Goal: Book appointment/travel/reservation

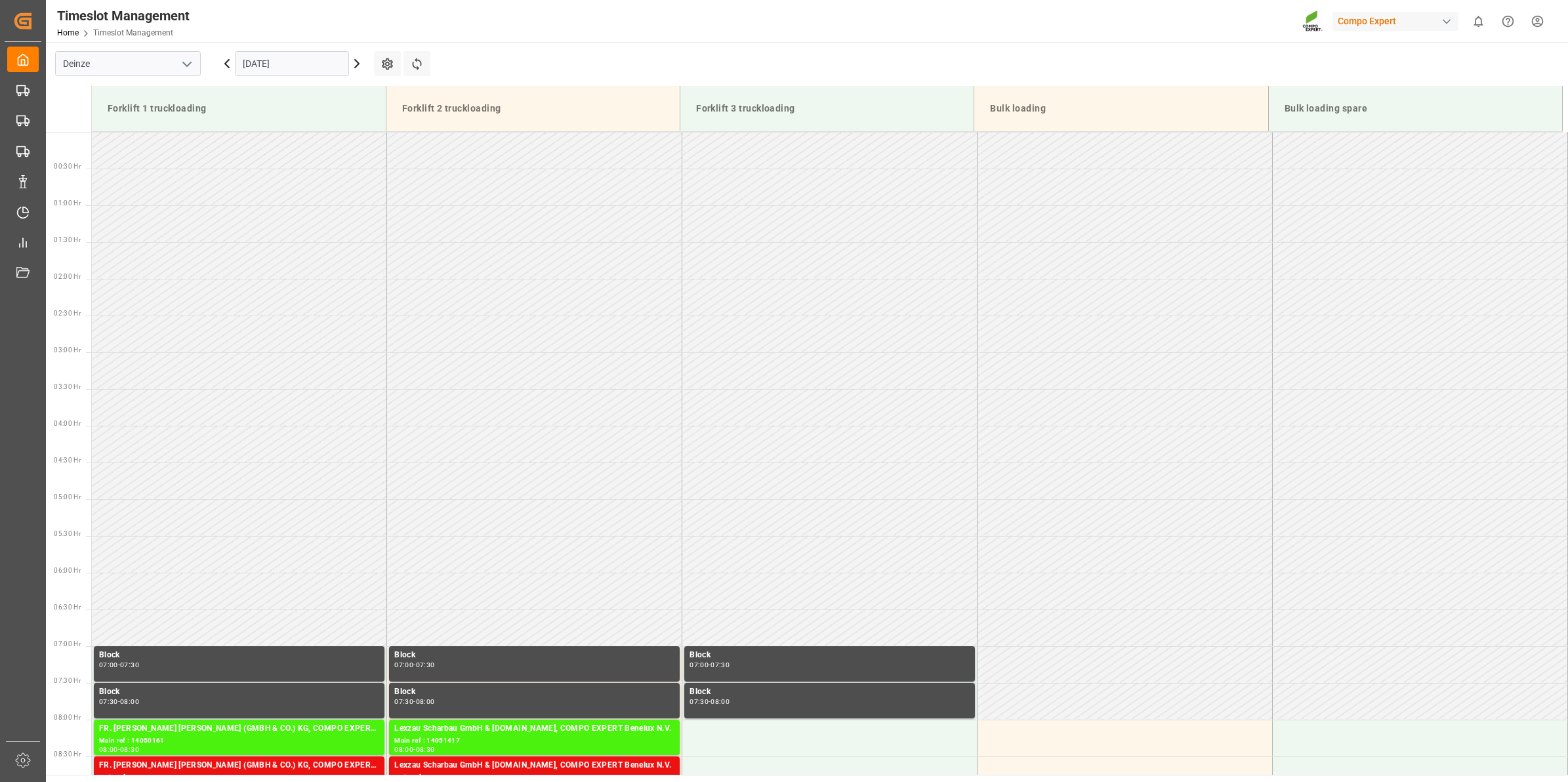
scroll to position [653, 0]
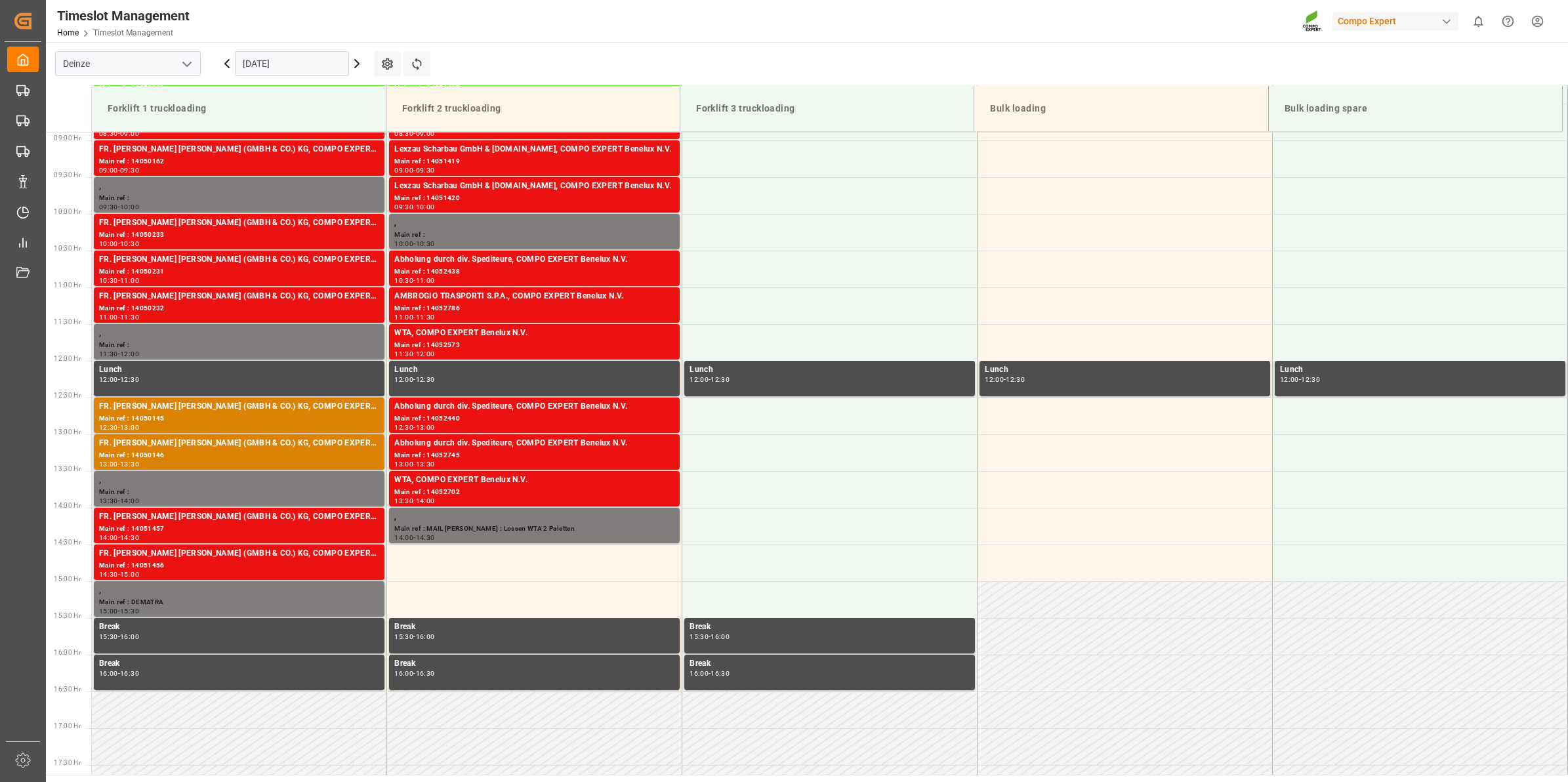
click at [355, 61] on icon at bounding box center [357, 64] width 4 height 8
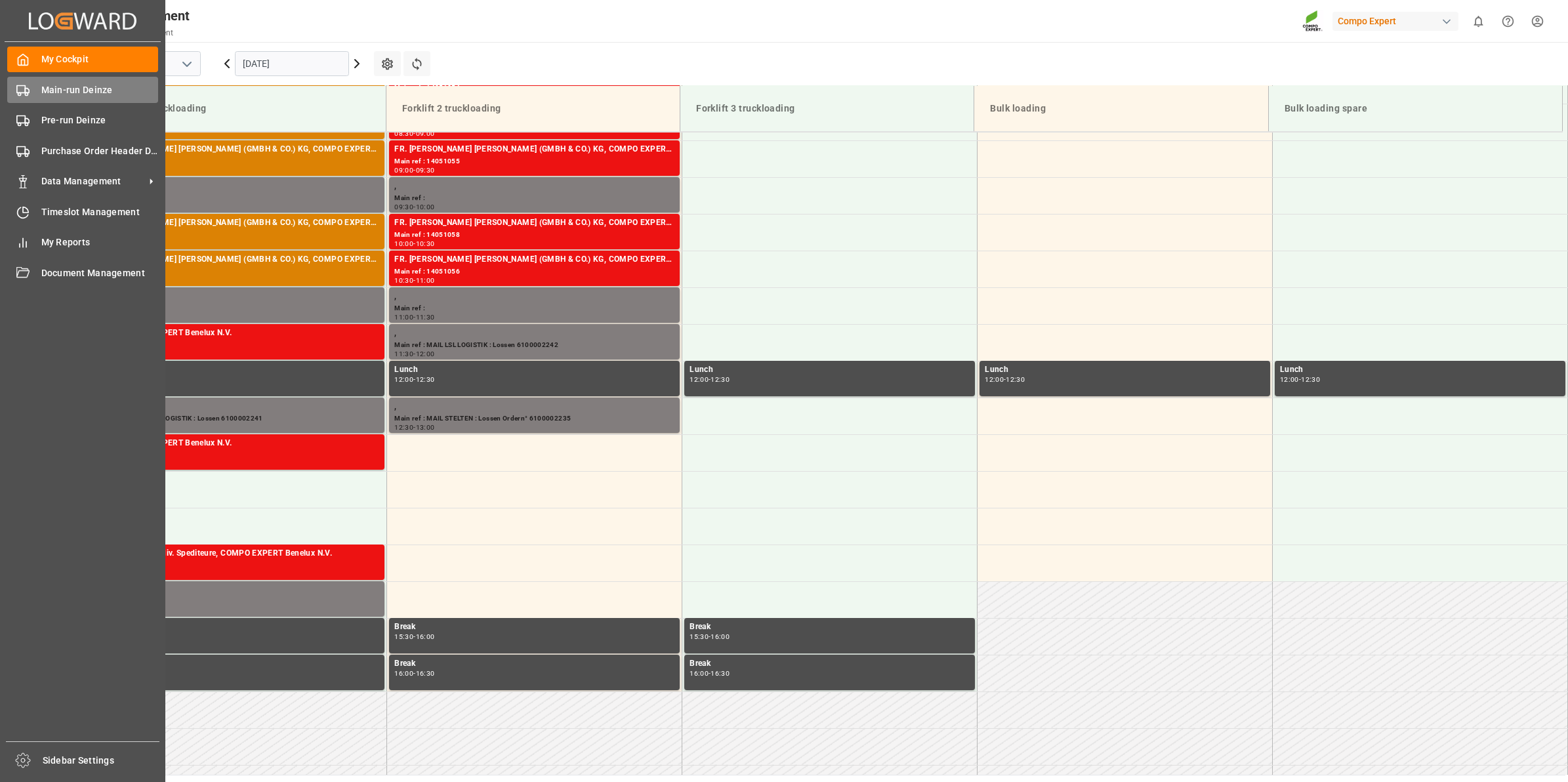
click at [71, 100] on div "Main-run Deinze Main-run Deinze" at bounding box center [82, 89] width 151 height 26
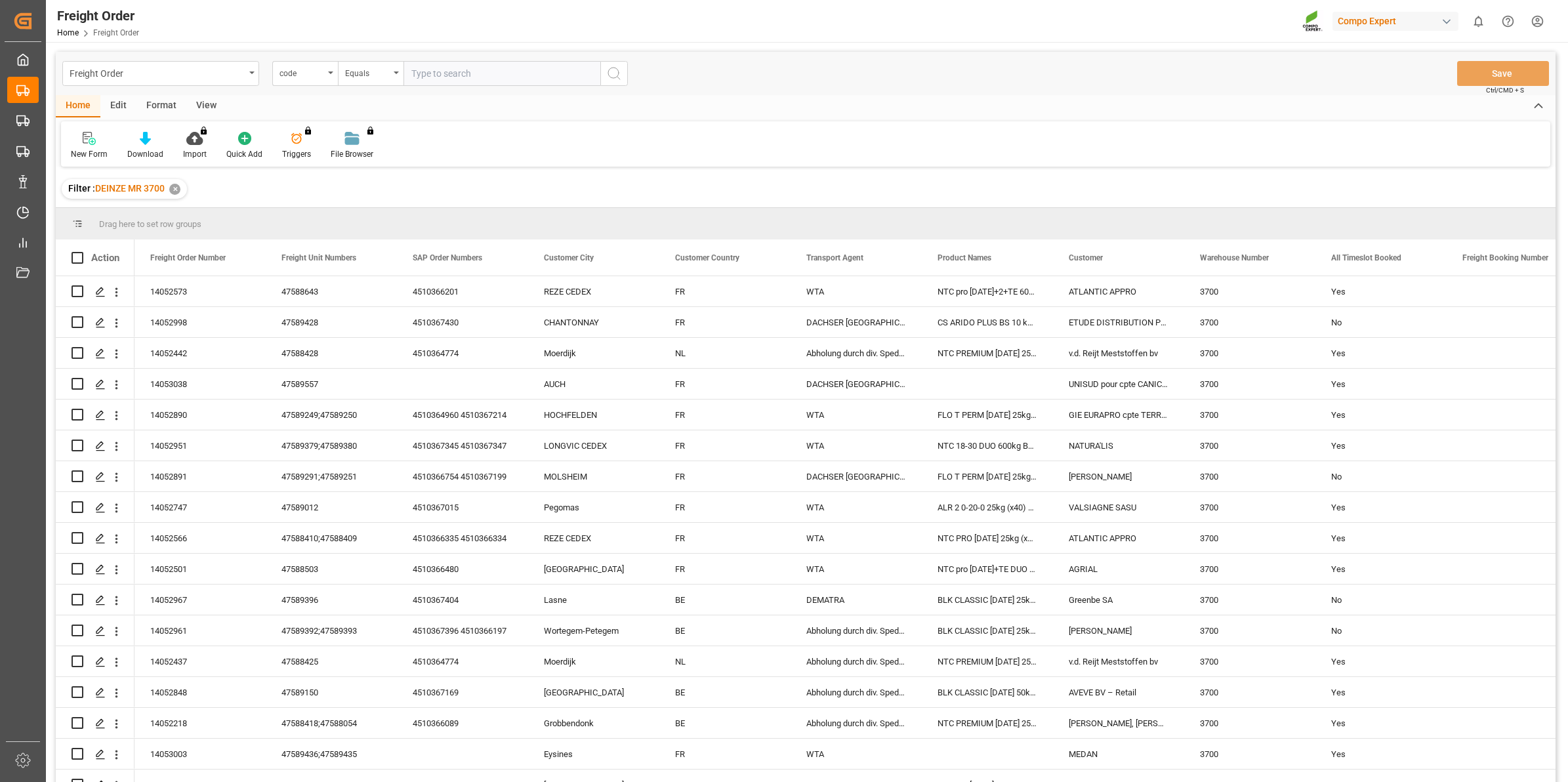
click at [320, 74] on div "code" at bounding box center [302, 72] width 45 height 15
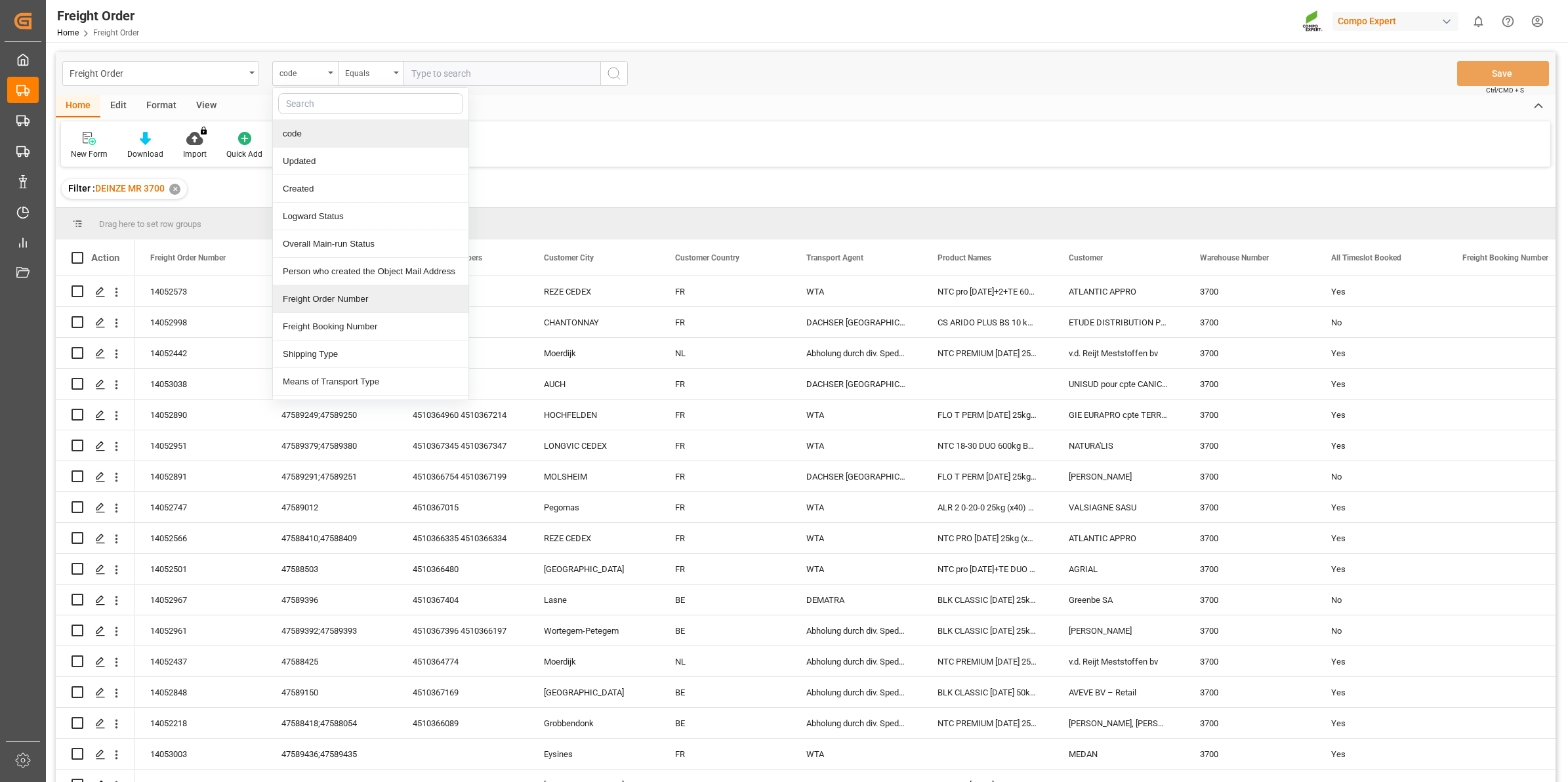
click at [349, 297] on div "Freight Order Number" at bounding box center [370, 299] width 196 height 28
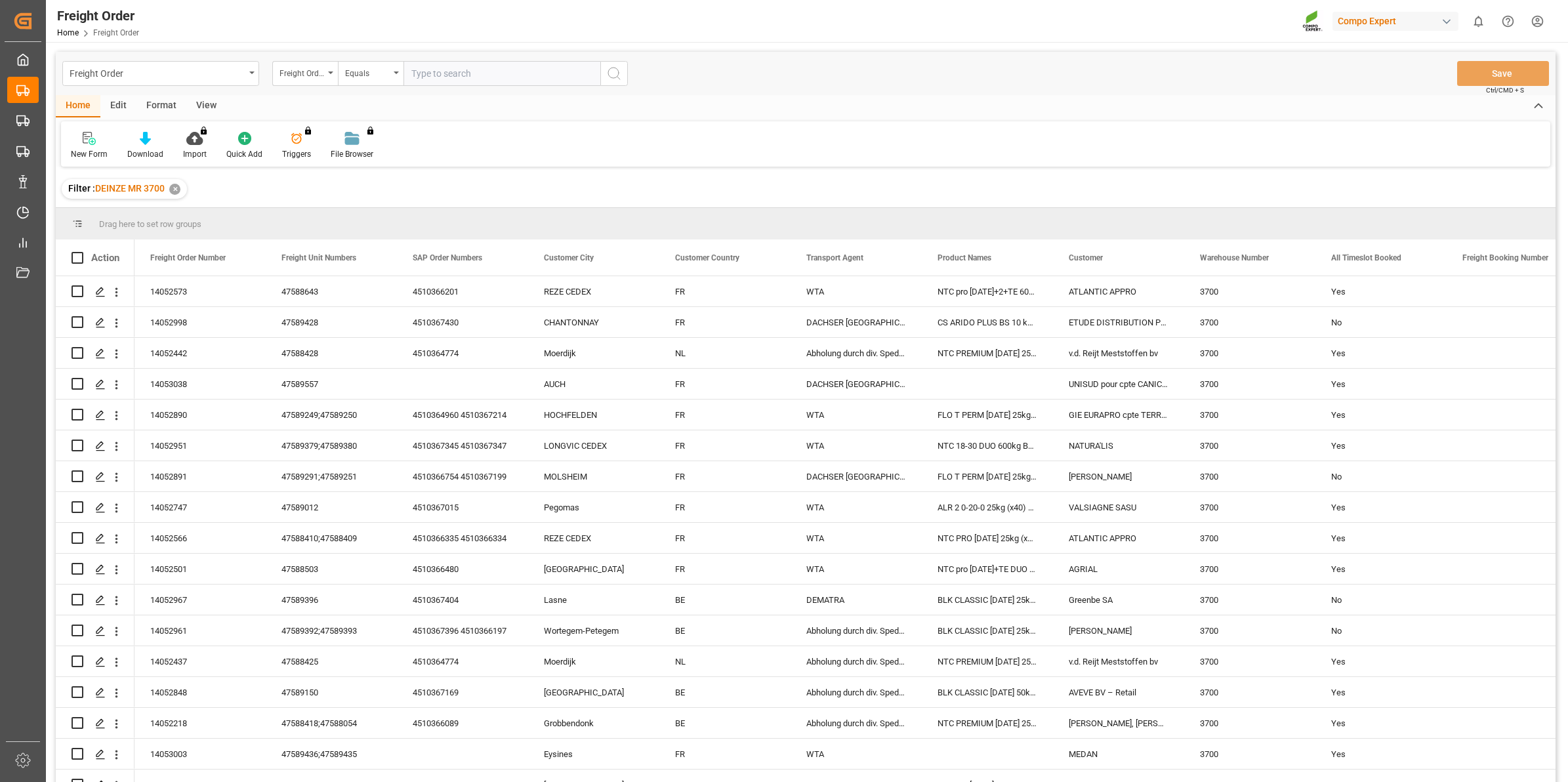
click at [428, 74] on input "text" at bounding box center [502, 74] width 197 height 25
type input "6100002259"
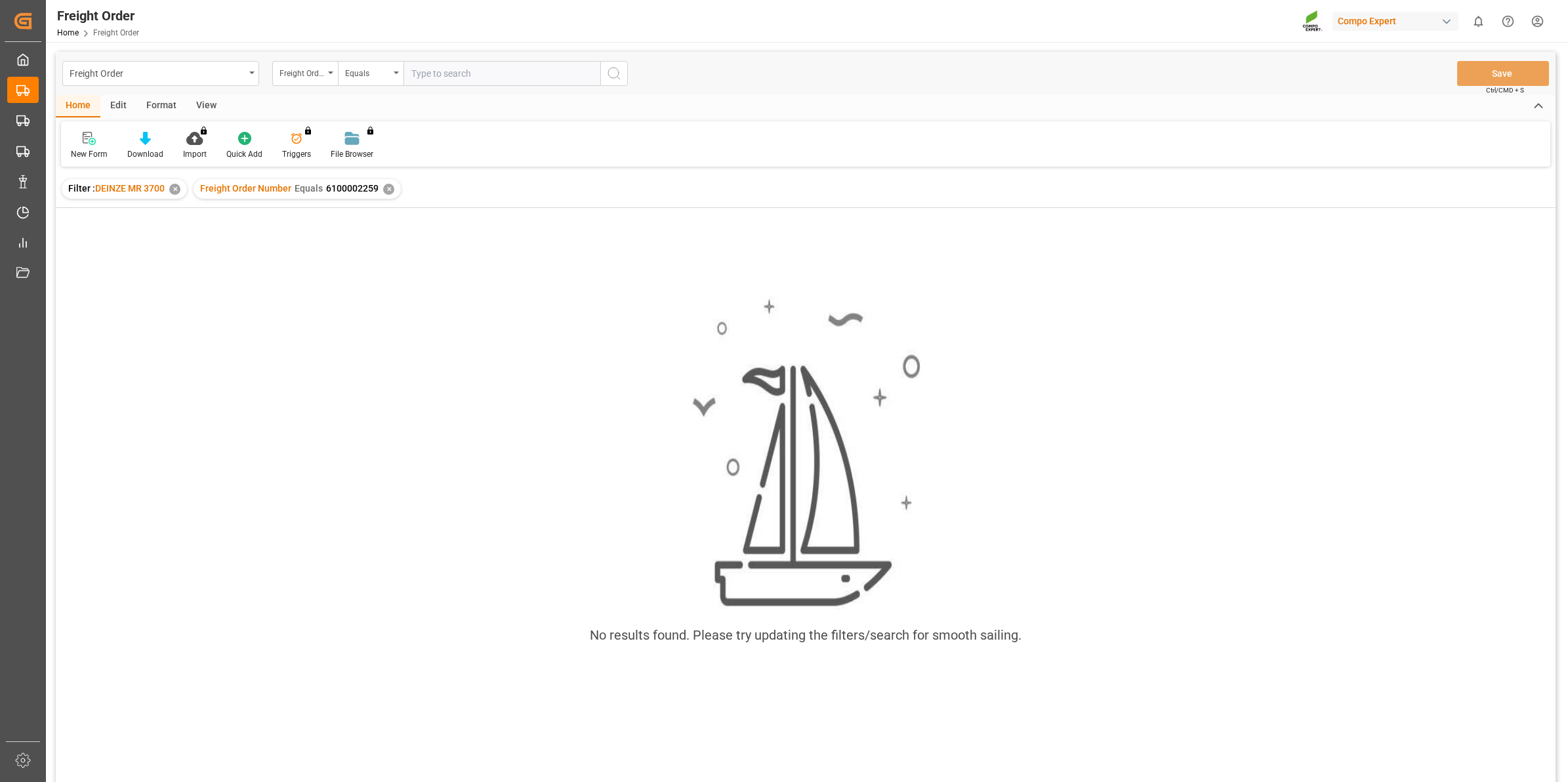
click at [414, 75] on input "text" at bounding box center [502, 74] width 197 height 25
drag, startPoint x: 469, startPoint y: 72, endPoint x: 391, endPoint y: 74, distance: 78.0
click at [391, 74] on div "Freight Order Number Equals 610002250" at bounding box center [450, 74] width 355 height 25
type input "610002250"
click at [386, 187] on div "✕" at bounding box center [388, 189] width 11 height 11
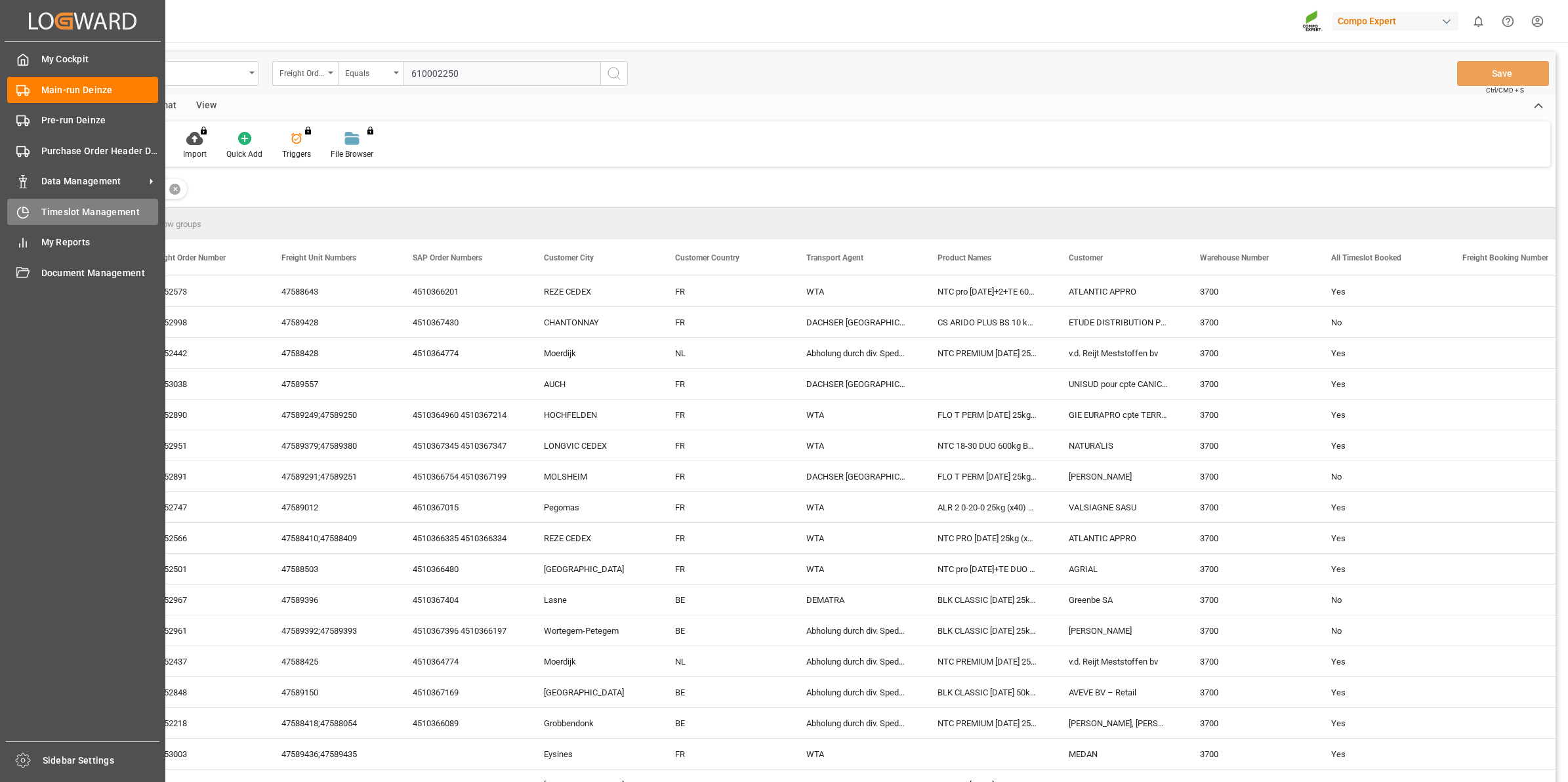
click at [63, 209] on span "Timeslot Management" at bounding box center [100, 212] width 117 height 14
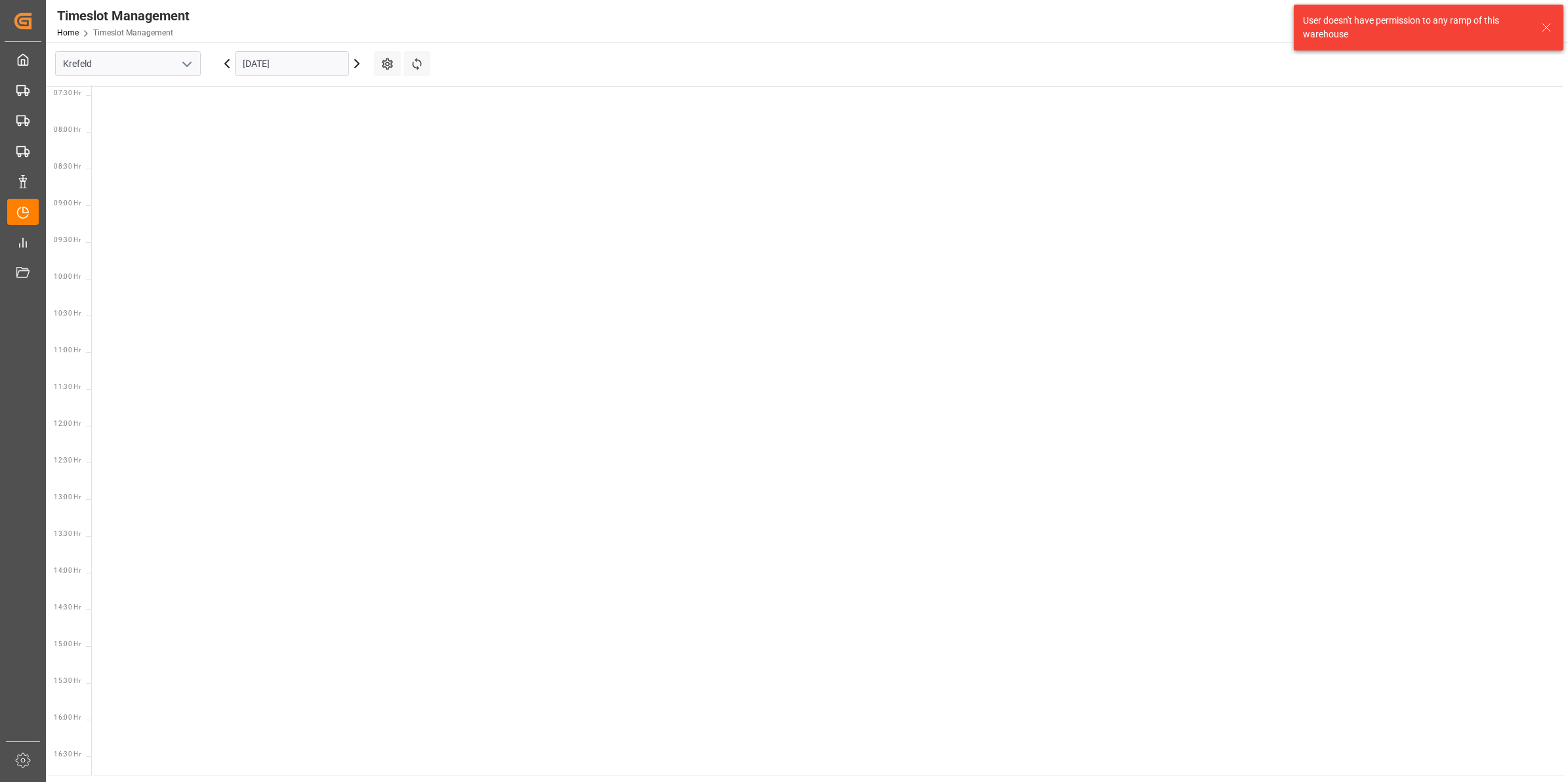
scroll to position [607, 0]
click at [177, 61] on button "open menu" at bounding box center [187, 64] width 20 height 20
click at [115, 92] on div "Deinze" at bounding box center [128, 92] width 144 height 30
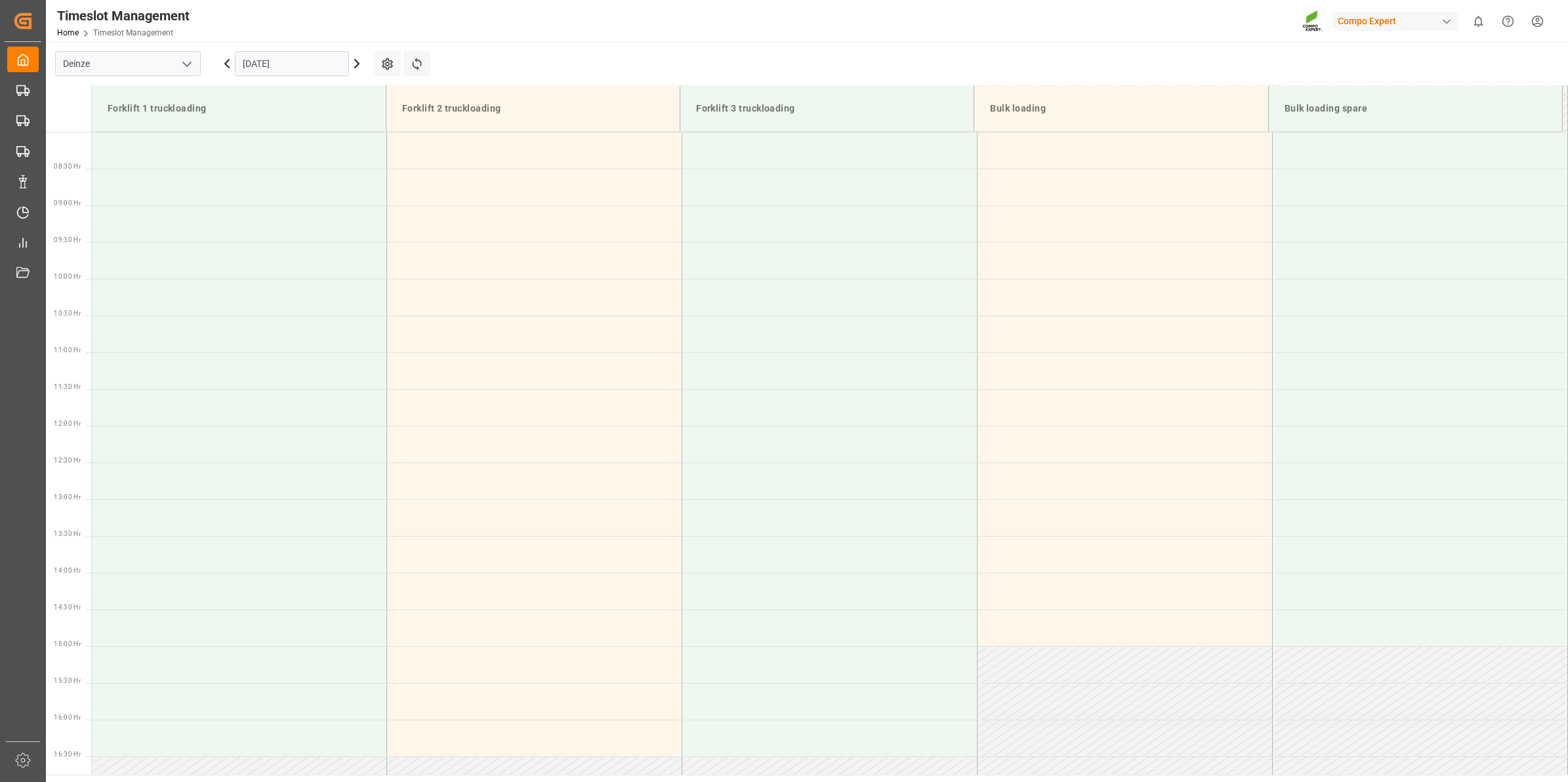
scroll to position [653, 0]
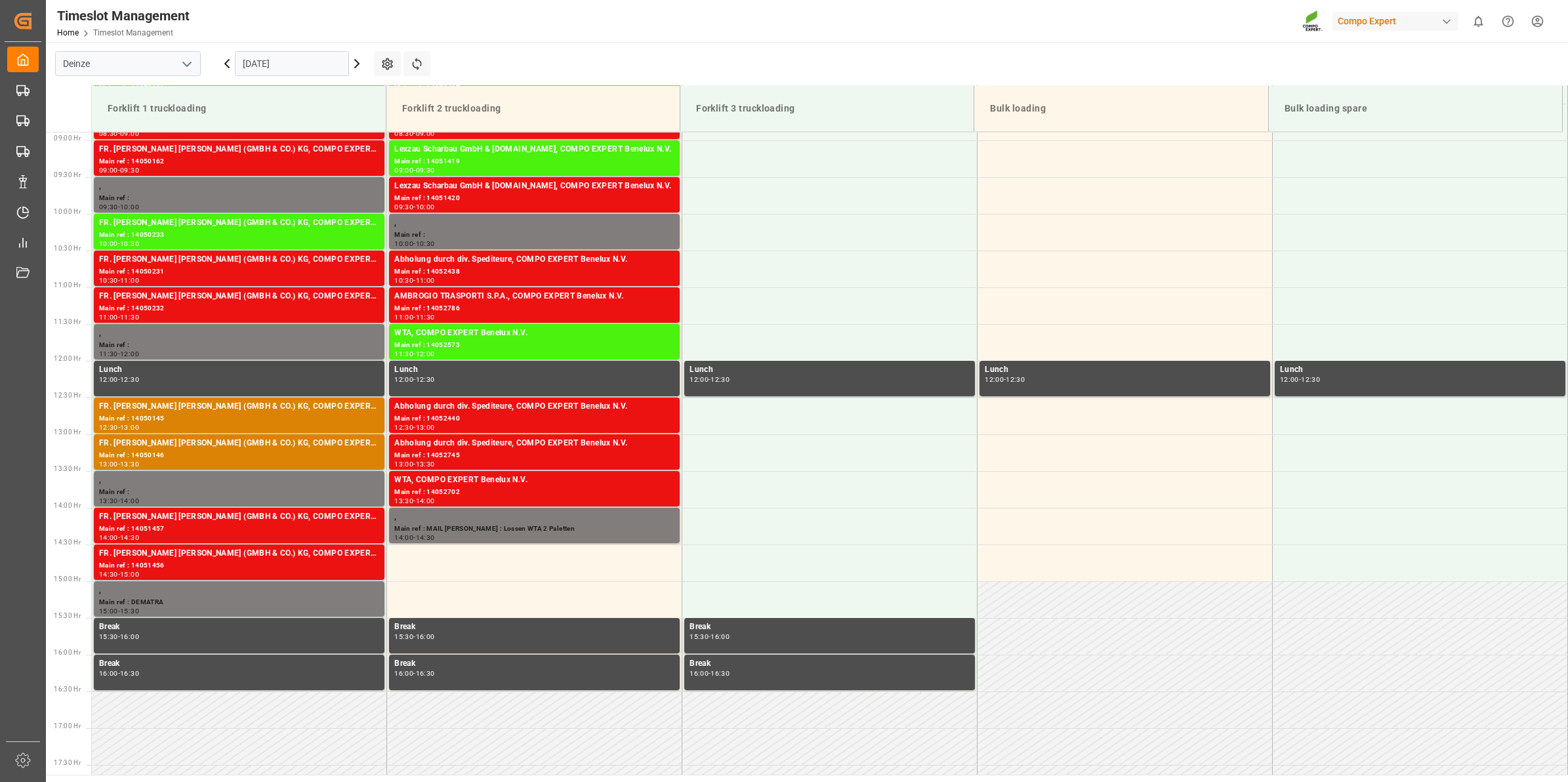
click at [341, 67] on input "[DATE]" at bounding box center [291, 64] width 114 height 25
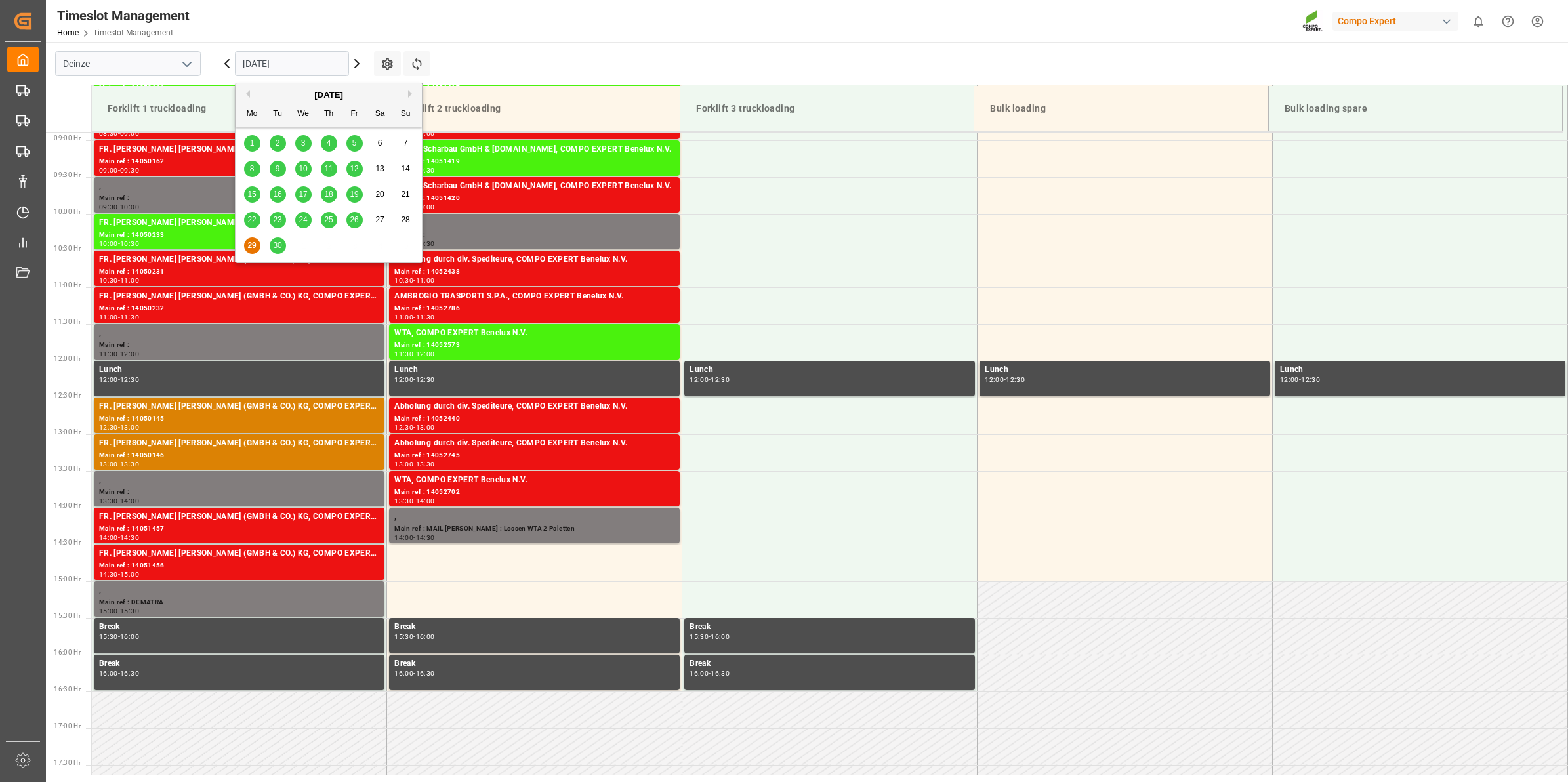
click at [410, 92] on button "Next Month" at bounding box center [412, 94] width 8 height 8
click at [300, 142] on div "1" at bounding box center [303, 144] width 16 height 16
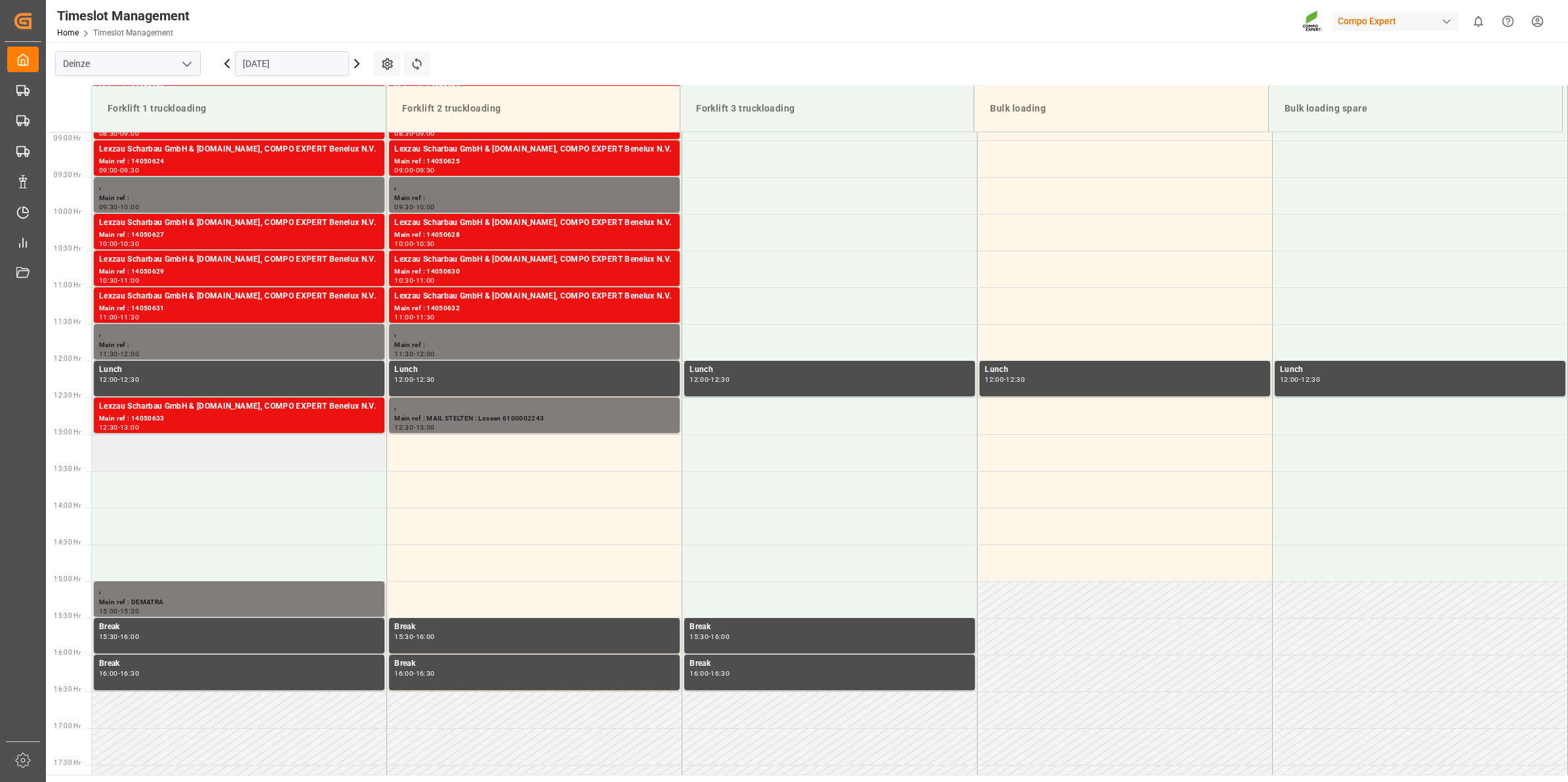
click at [155, 460] on td at bounding box center [239, 453] width 295 height 37
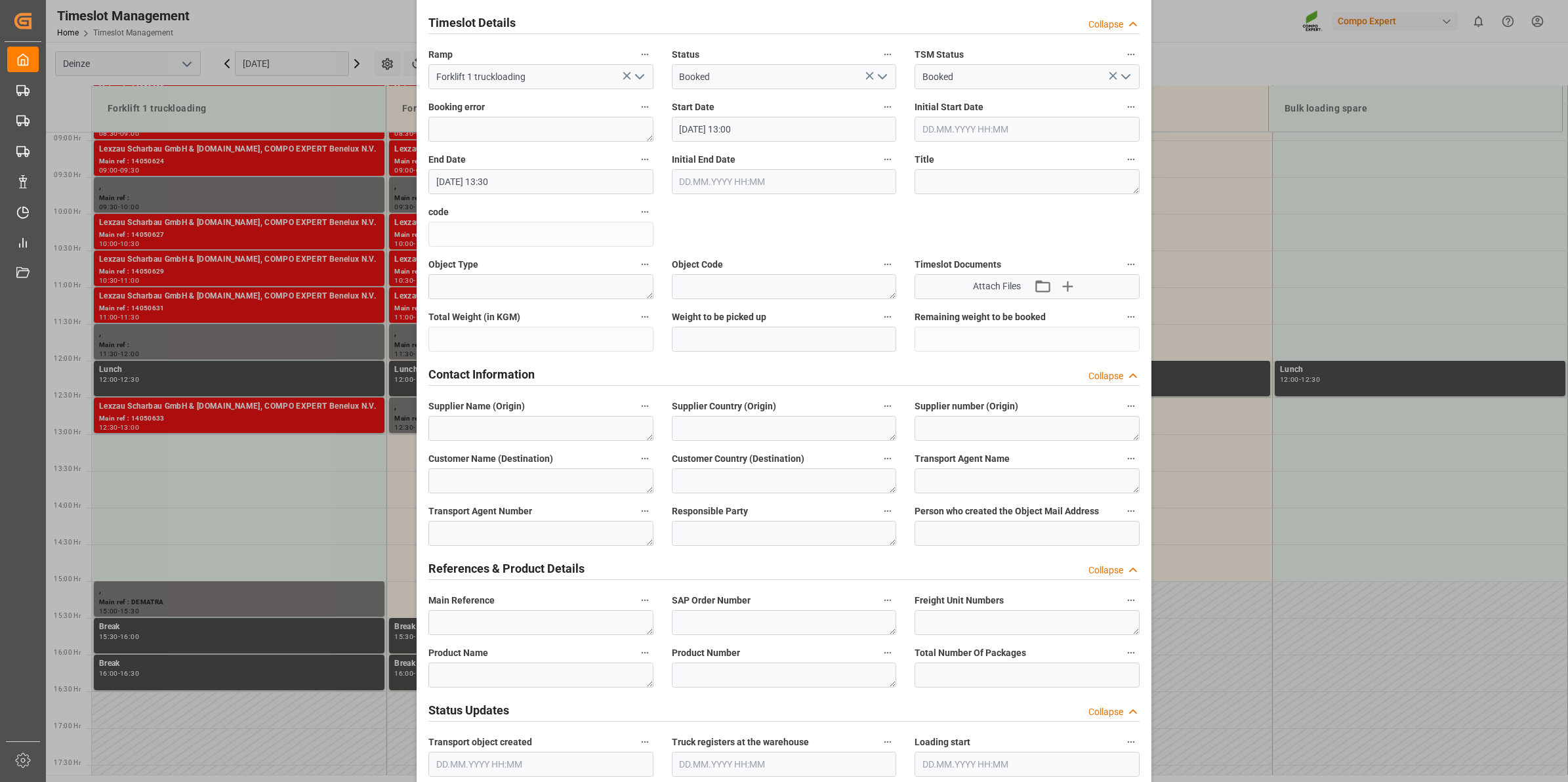
scroll to position [246, 0]
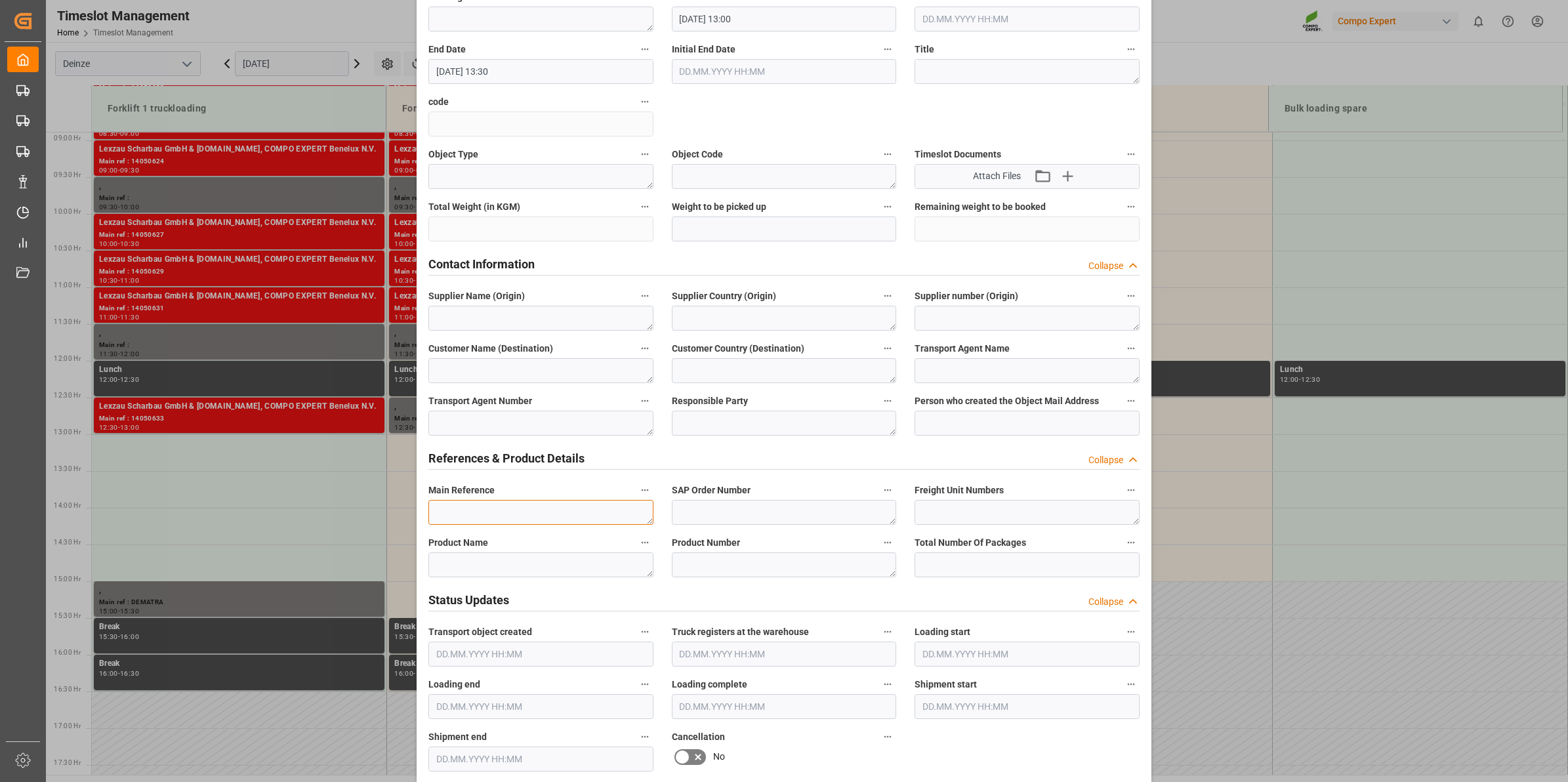
click at [488, 508] on textarea at bounding box center [540, 512] width 225 height 25
paste textarea "610002250"
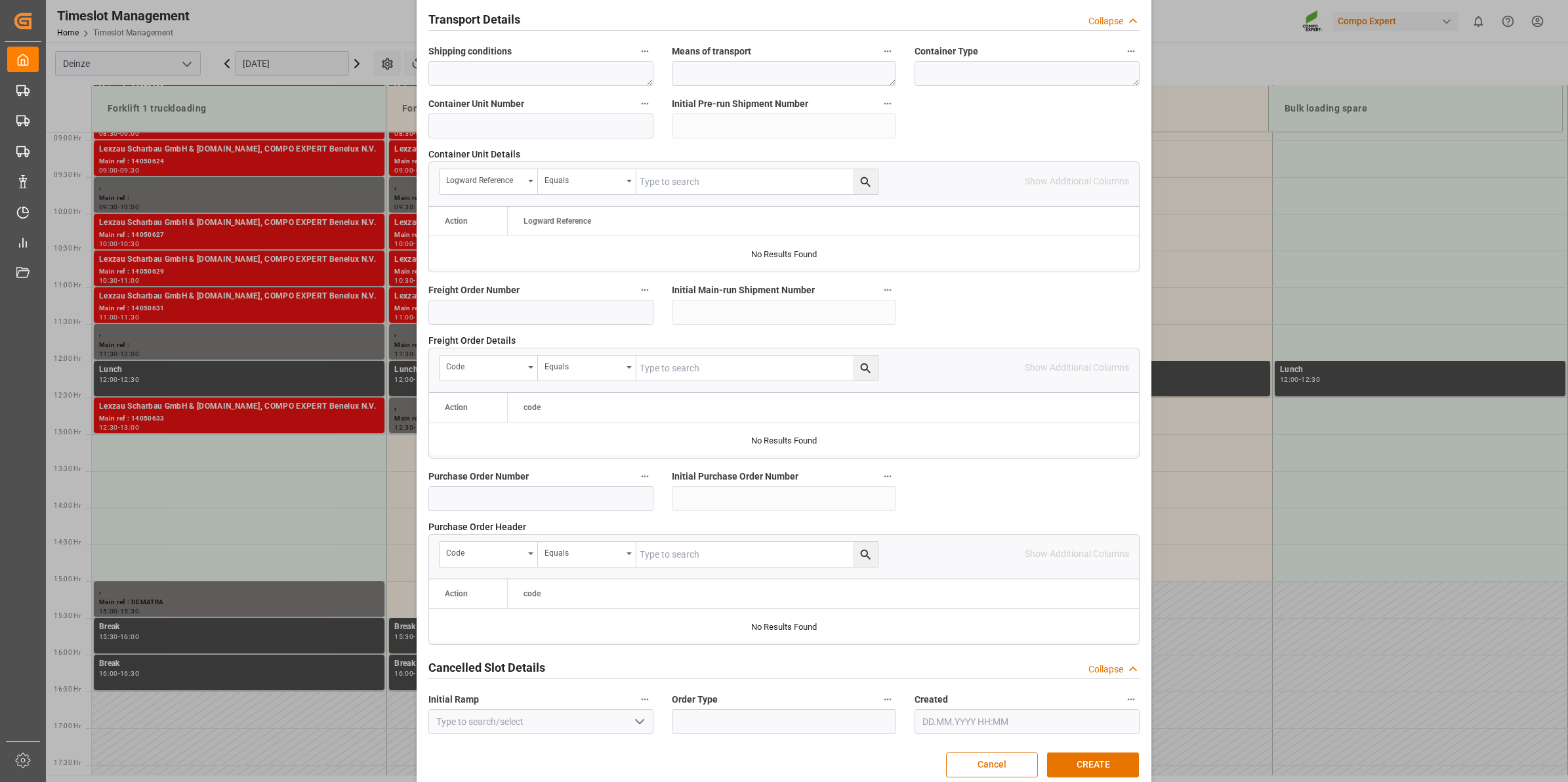
scroll to position [1041, 0]
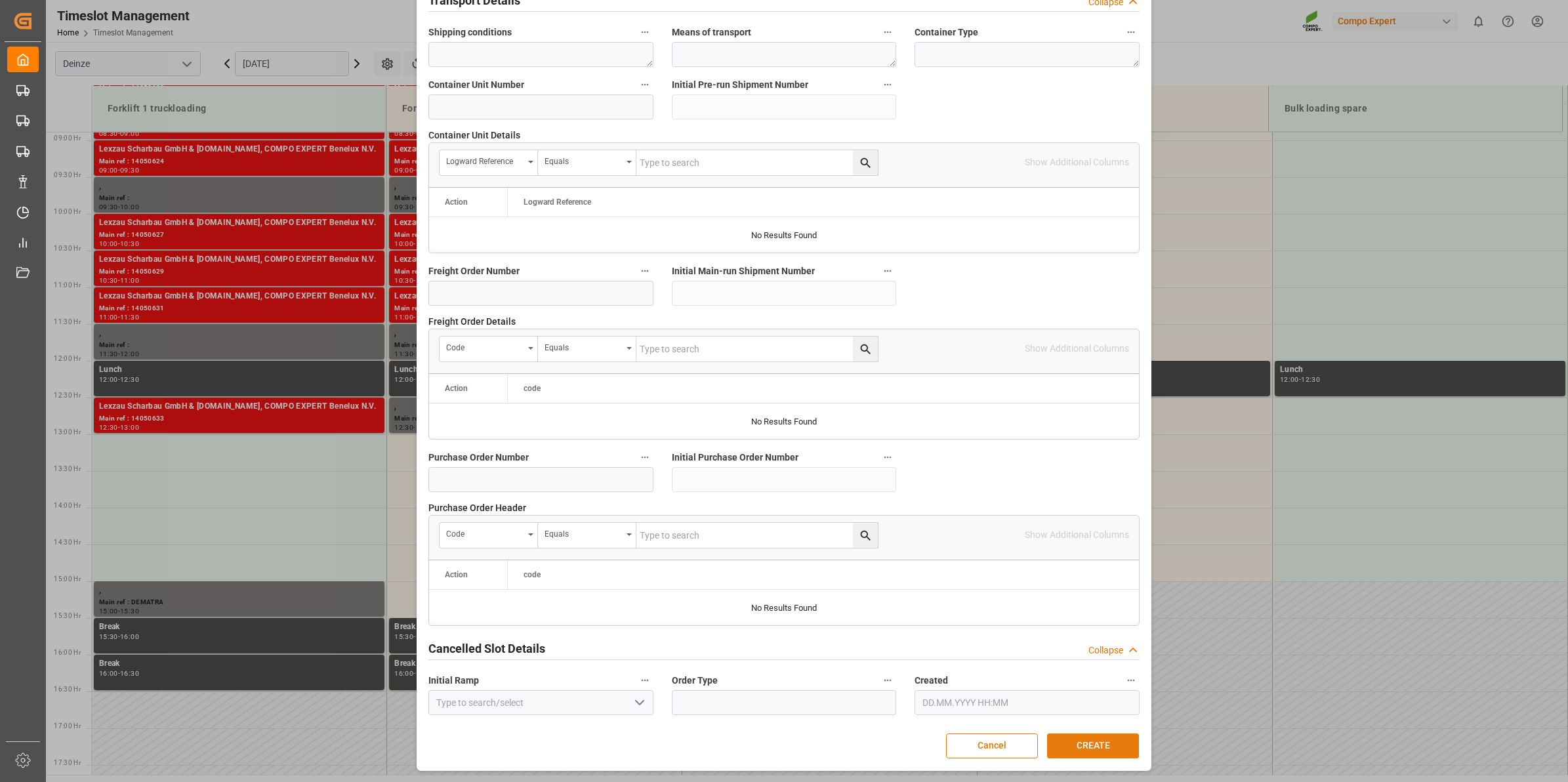
type textarea "LOSSEN 610002250"
click at [1097, 746] on button "CREATE" at bounding box center [1093, 746] width 92 height 25
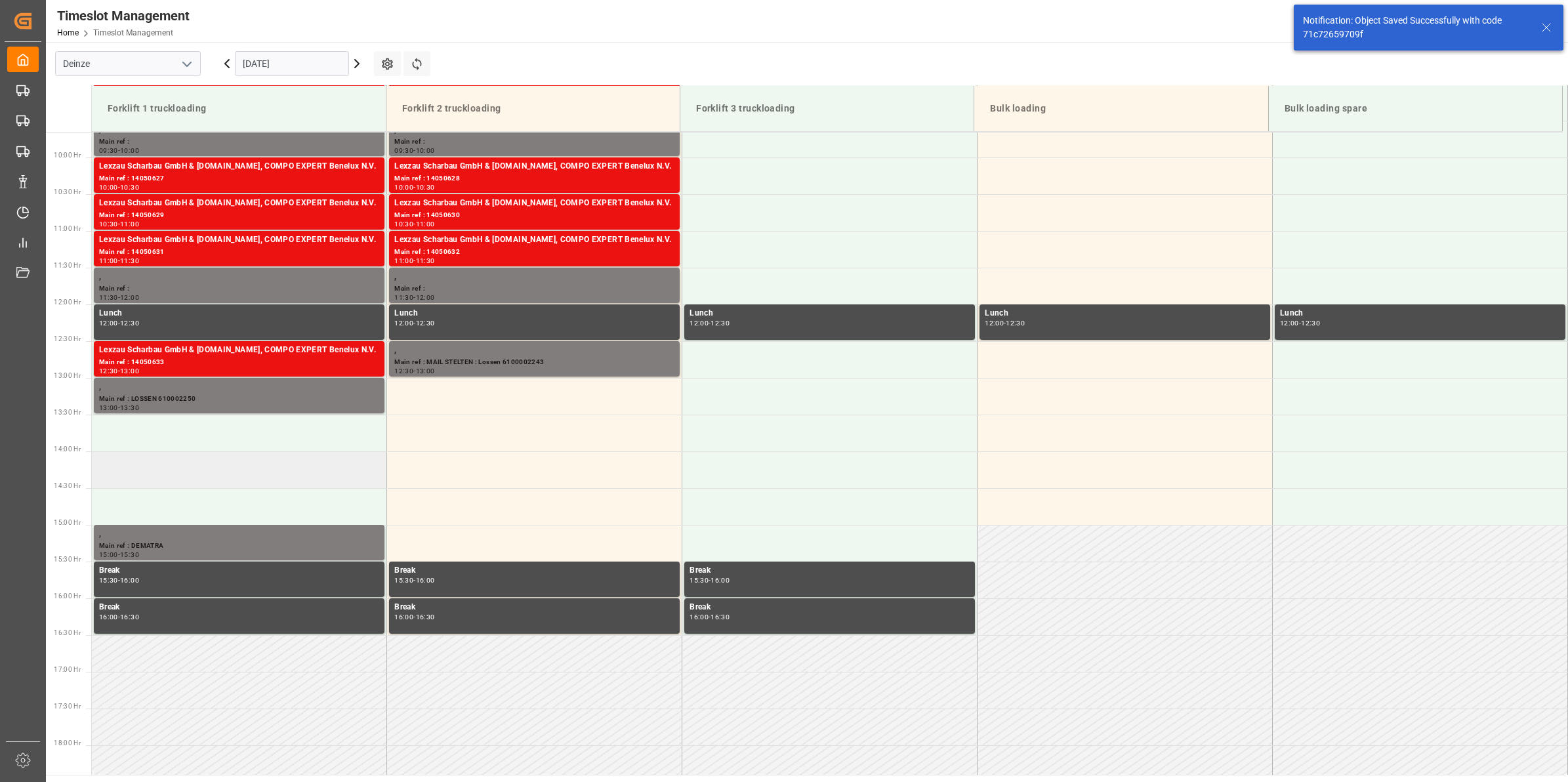
scroll to position [545, 0]
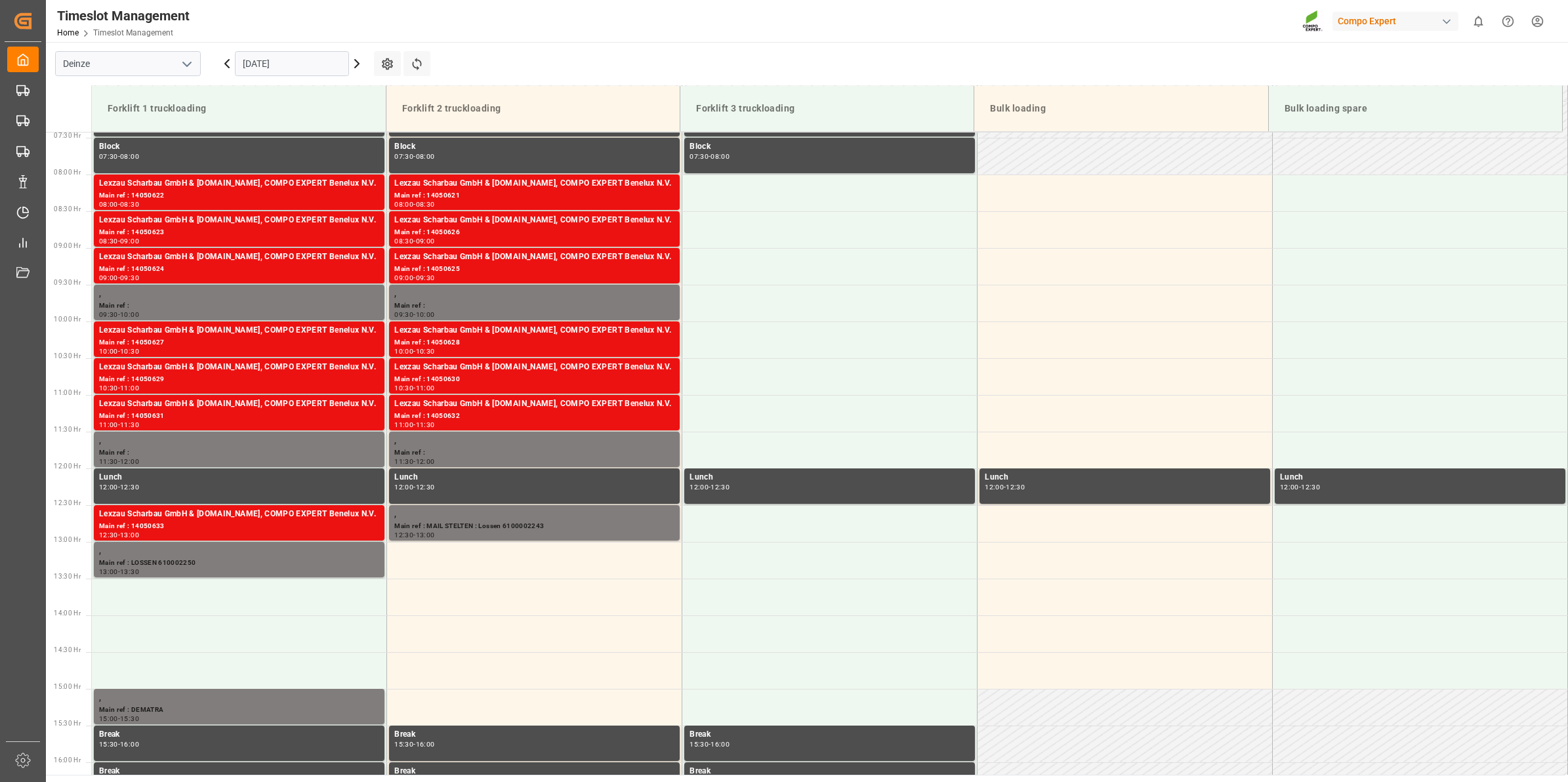
click at [225, 63] on icon at bounding box center [227, 64] width 4 height 8
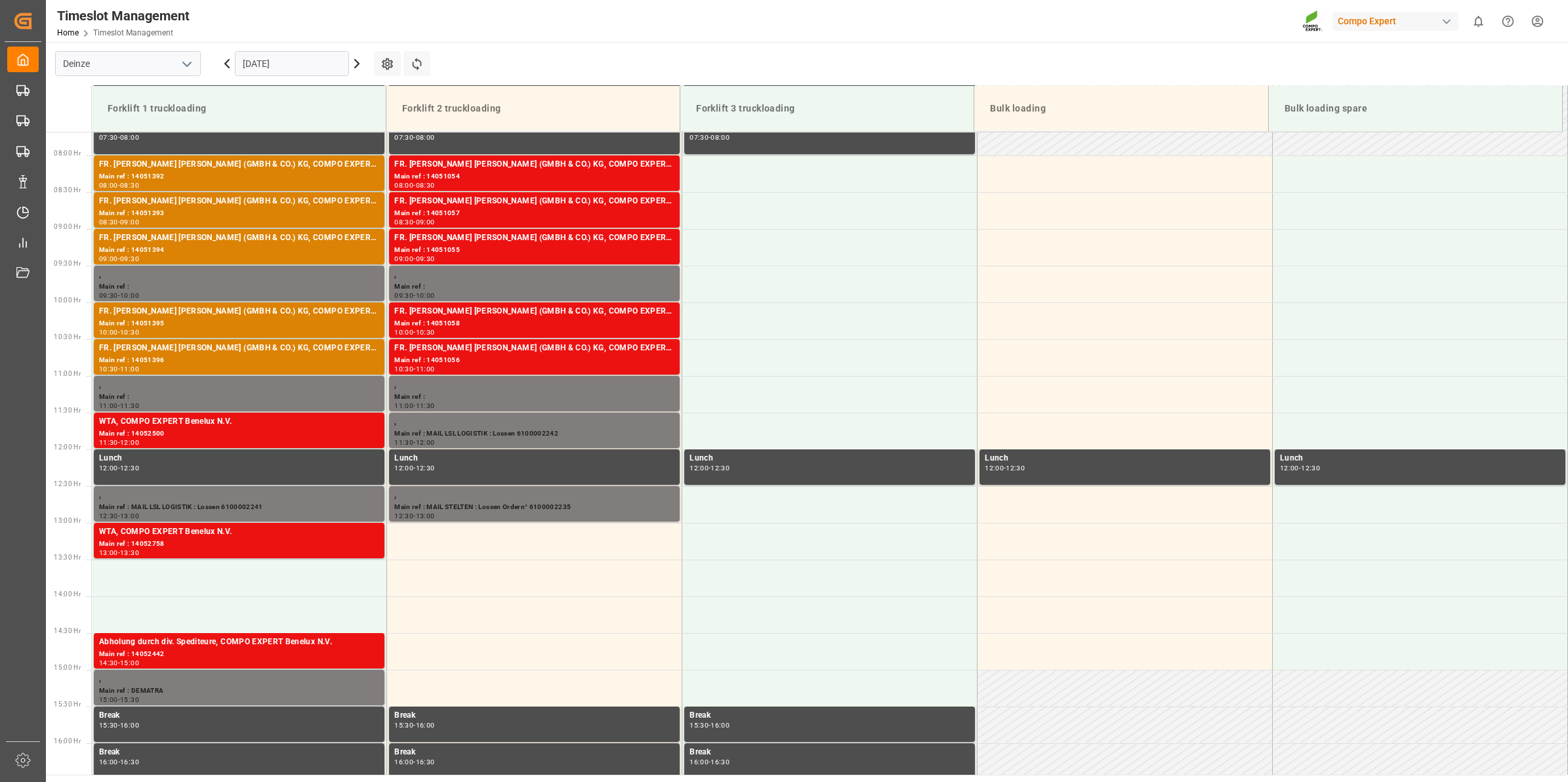
scroll to position [653, 0]
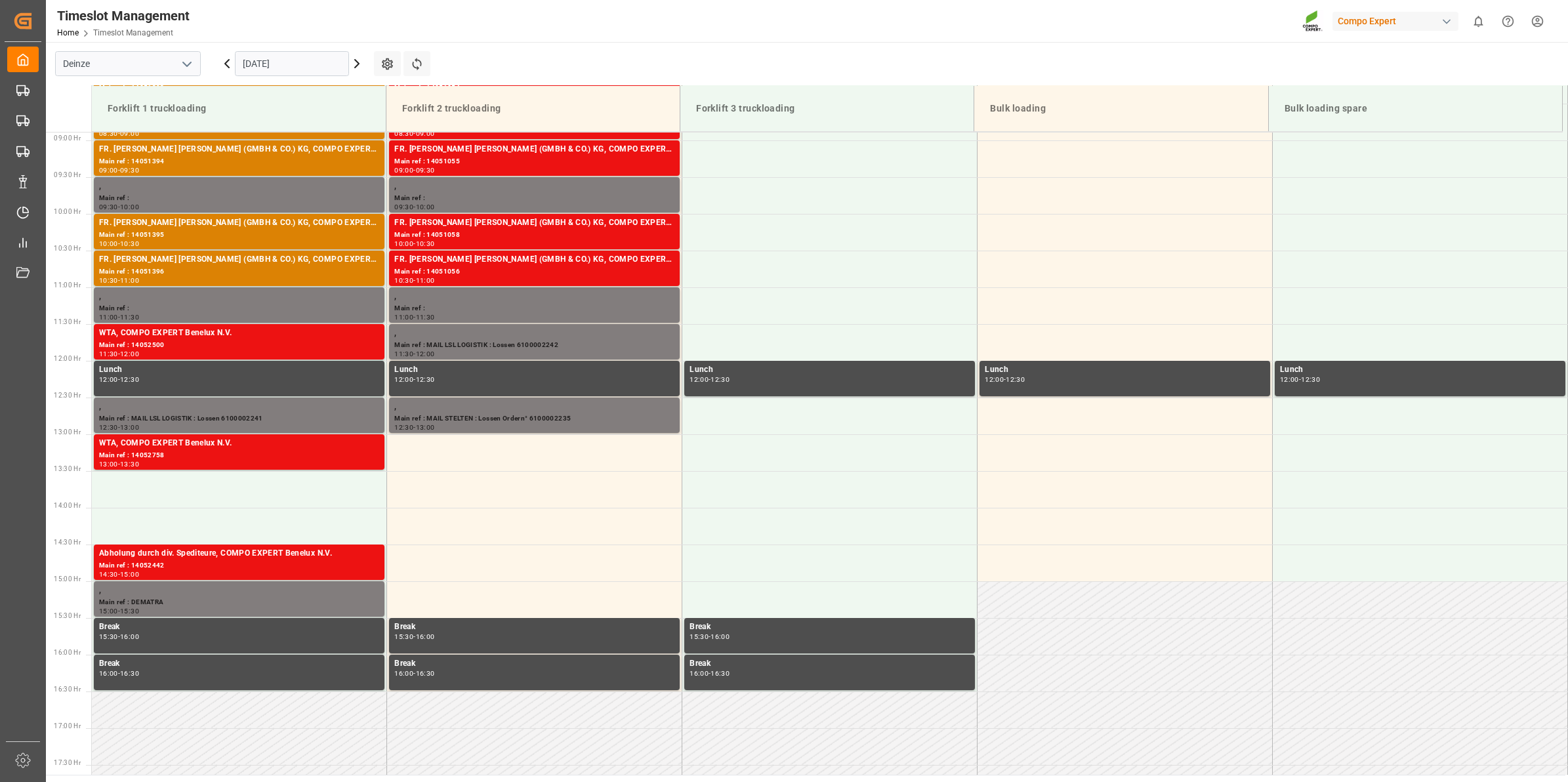
click at [228, 65] on icon at bounding box center [227, 64] width 16 height 16
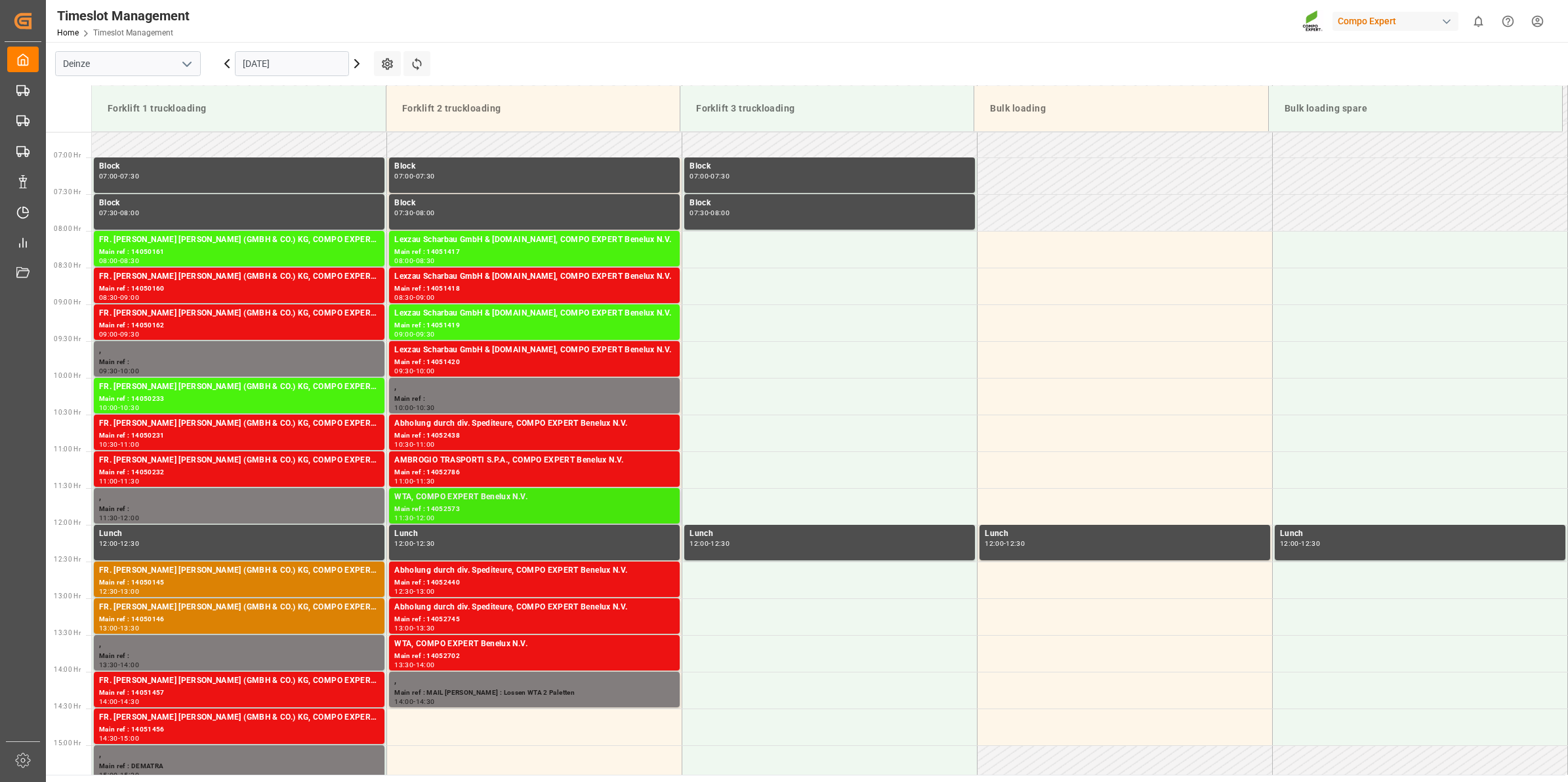
scroll to position [571, 0]
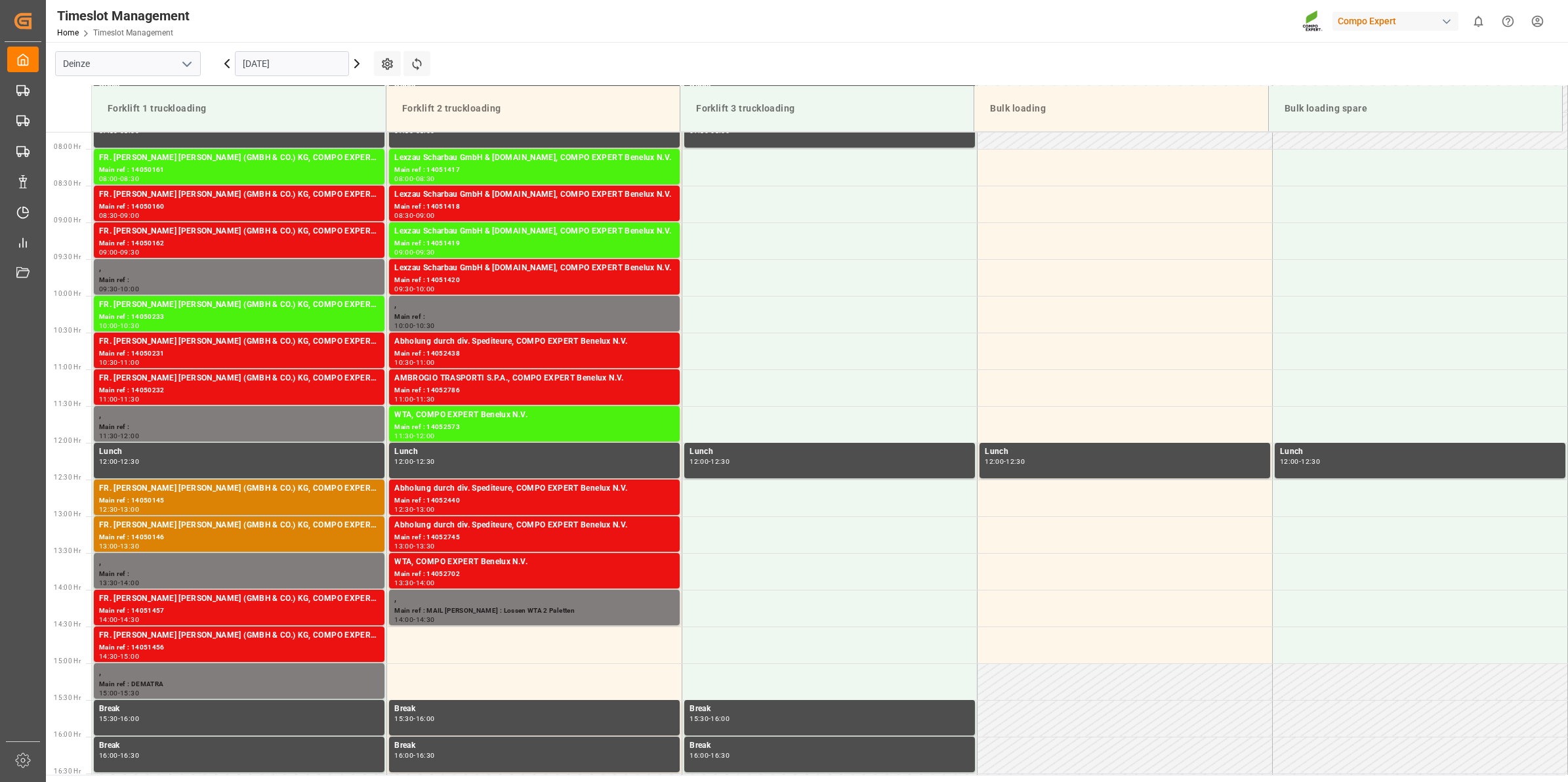
click at [355, 65] on icon at bounding box center [357, 64] width 16 height 16
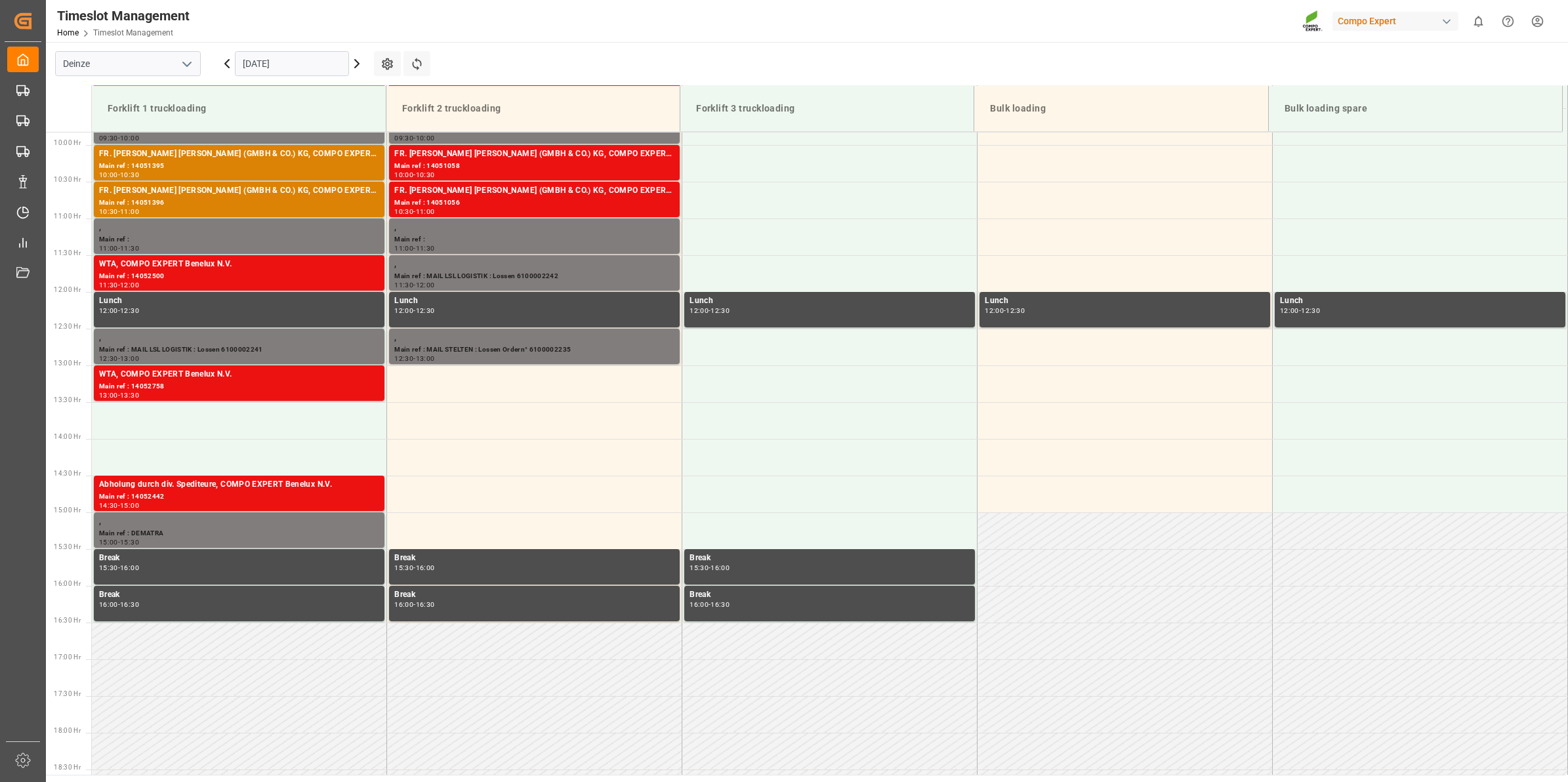
scroll to position [727, 0]
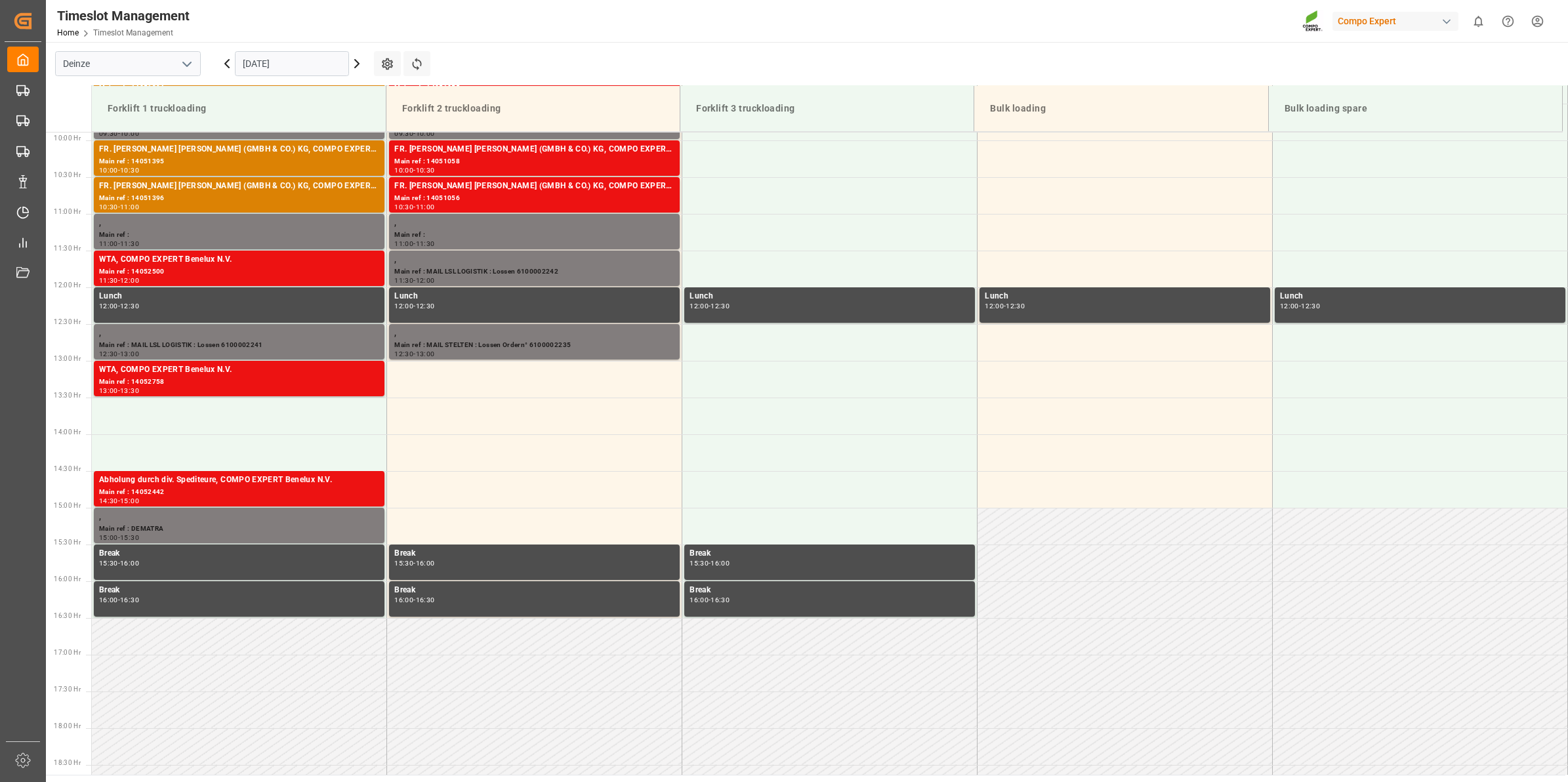
click at [355, 65] on icon at bounding box center [357, 64] width 16 height 16
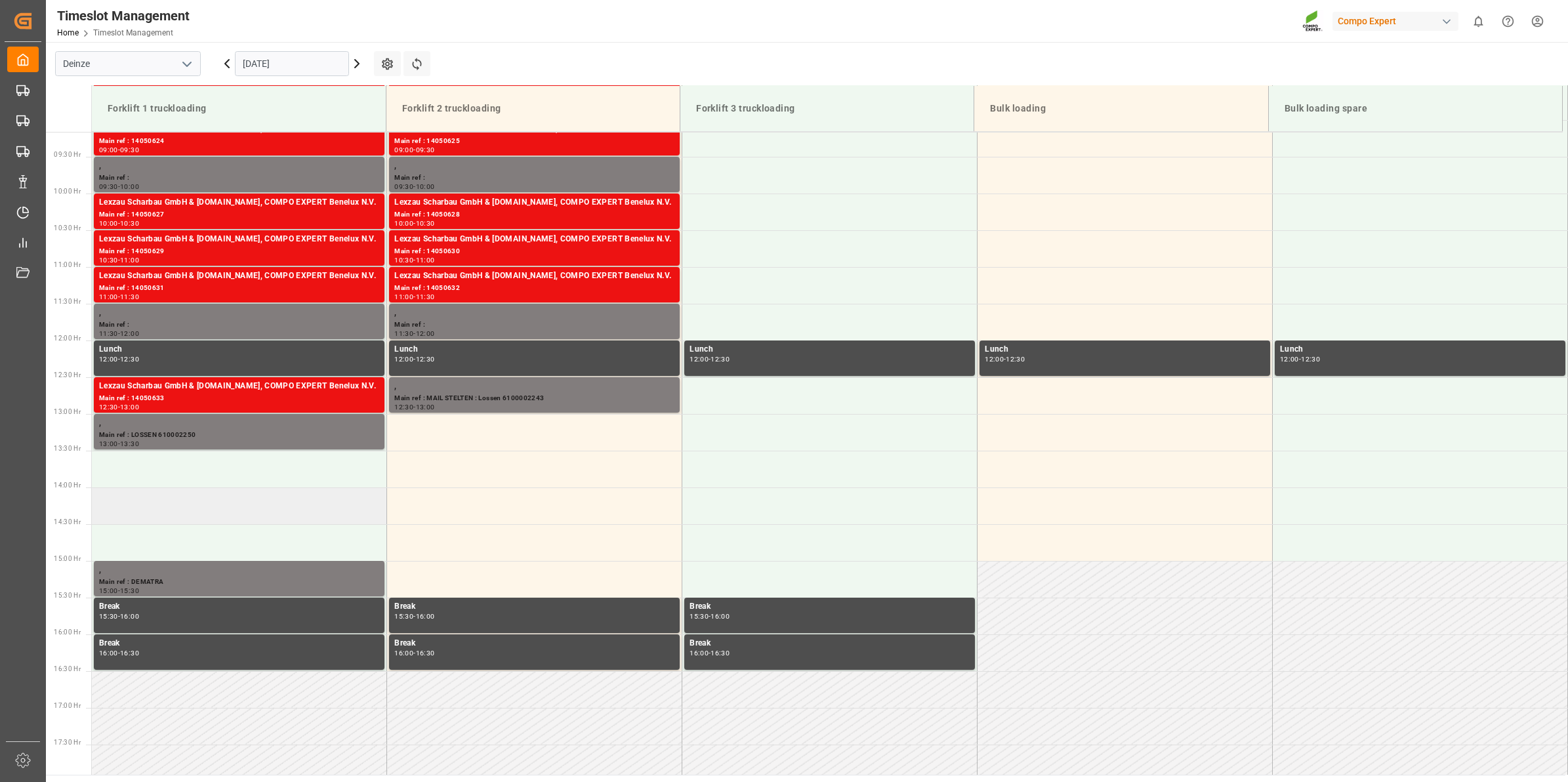
scroll to position [644, 0]
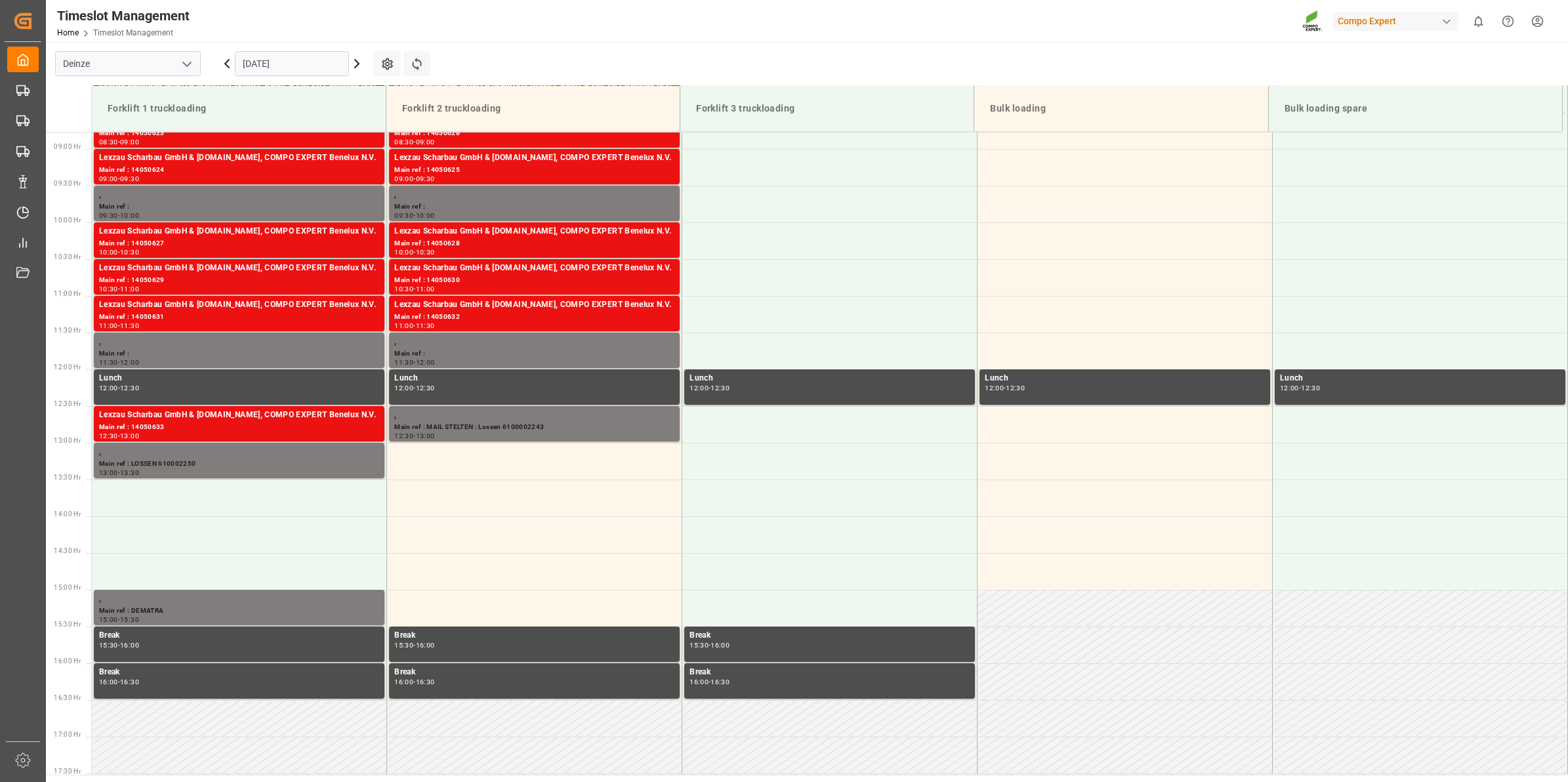
click at [227, 70] on icon at bounding box center [227, 64] width 16 height 16
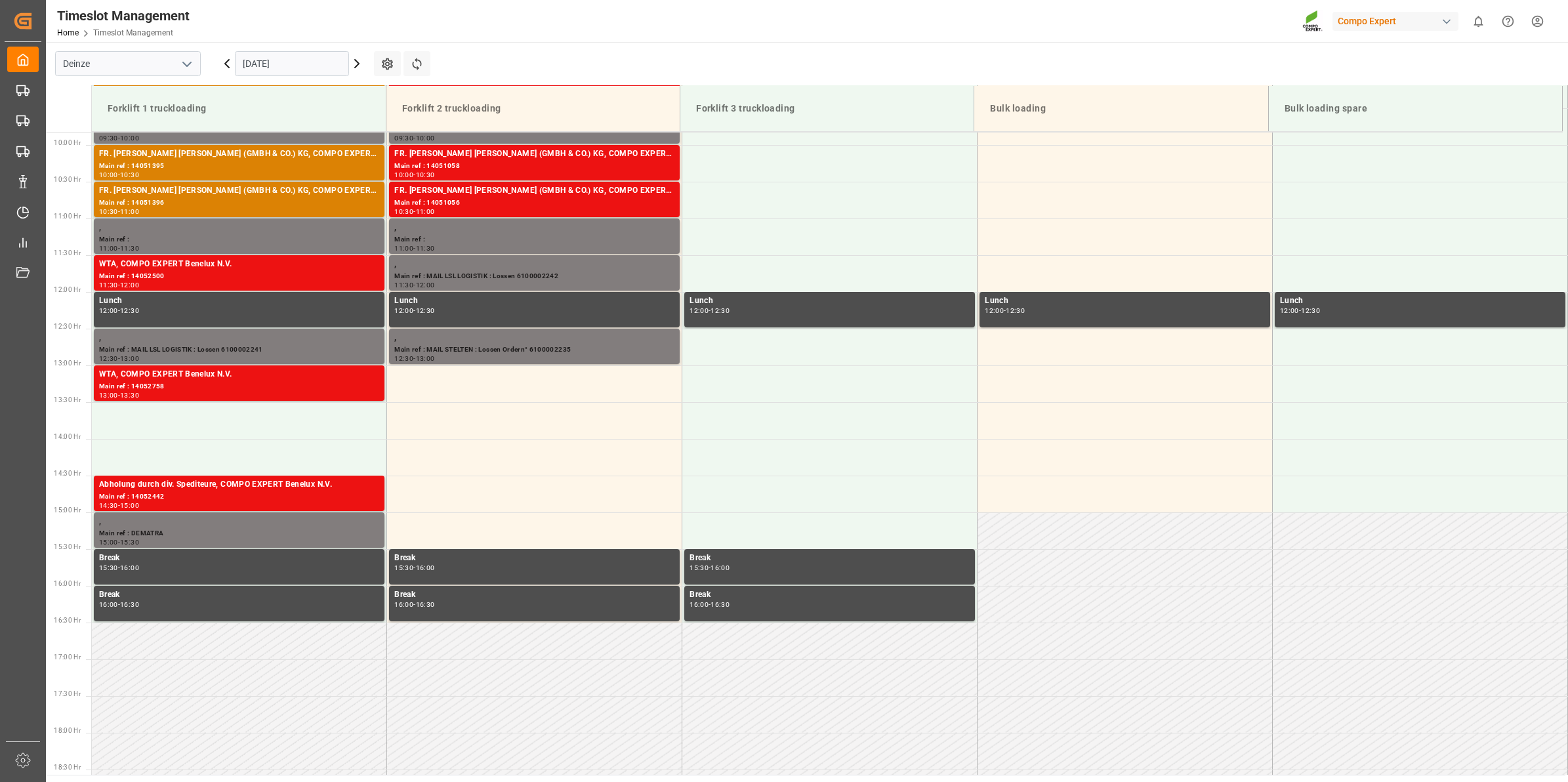
scroll to position [727, 0]
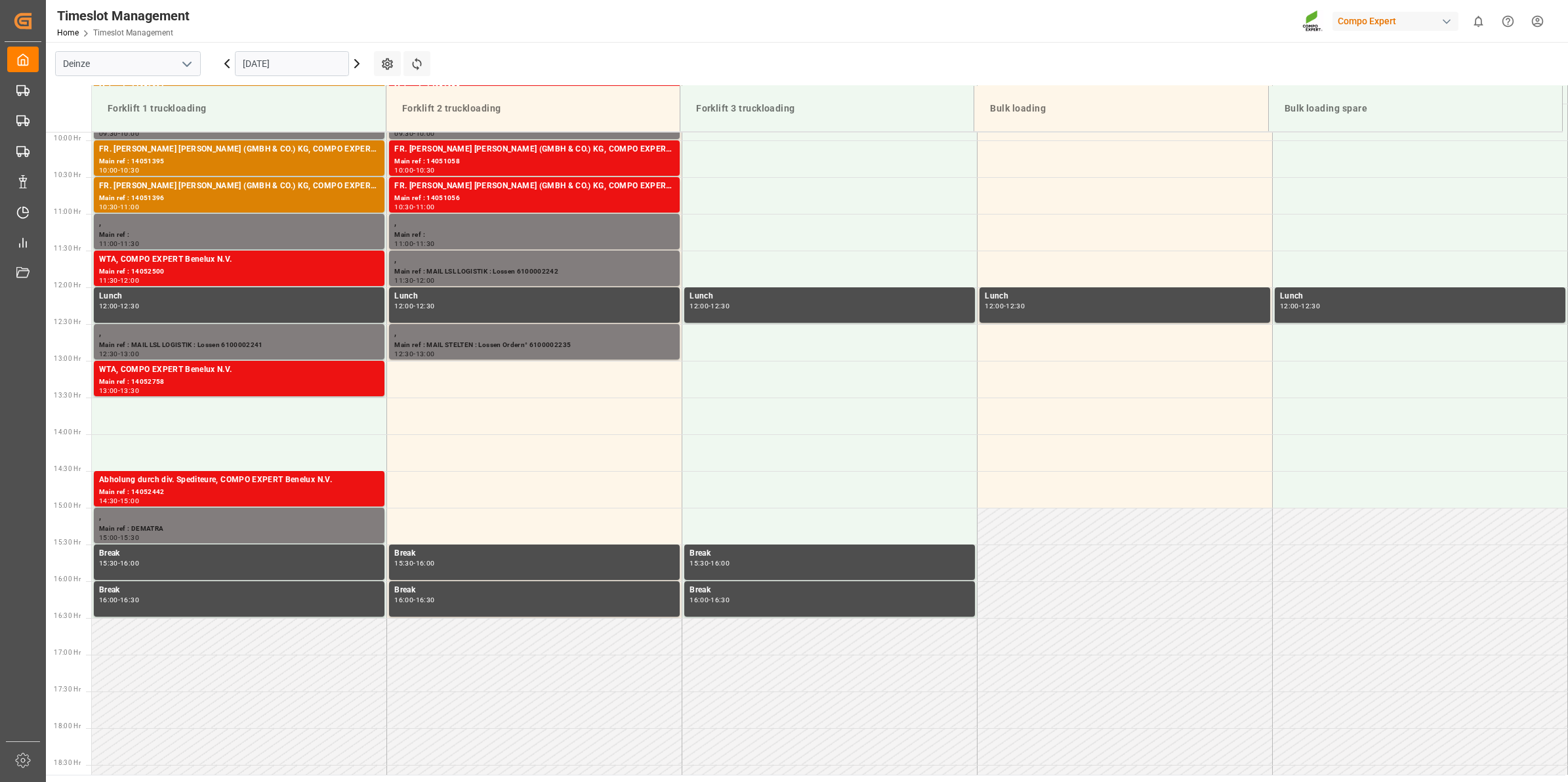
click at [227, 70] on icon at bounding box center [227, 64] width 16 height 16
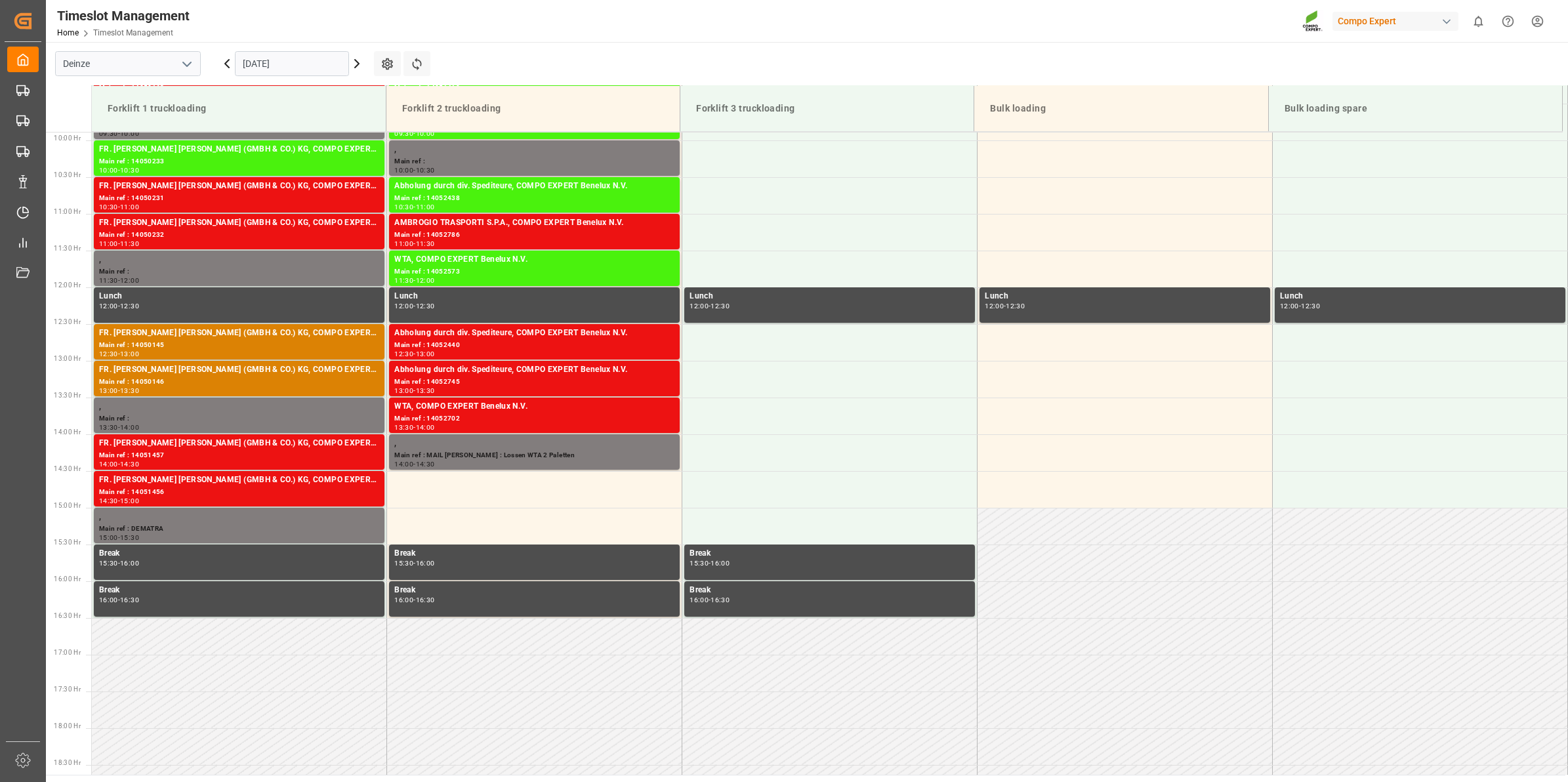
click at [356, 64] on icon at bounding box center [357, 64] width 16 height 16
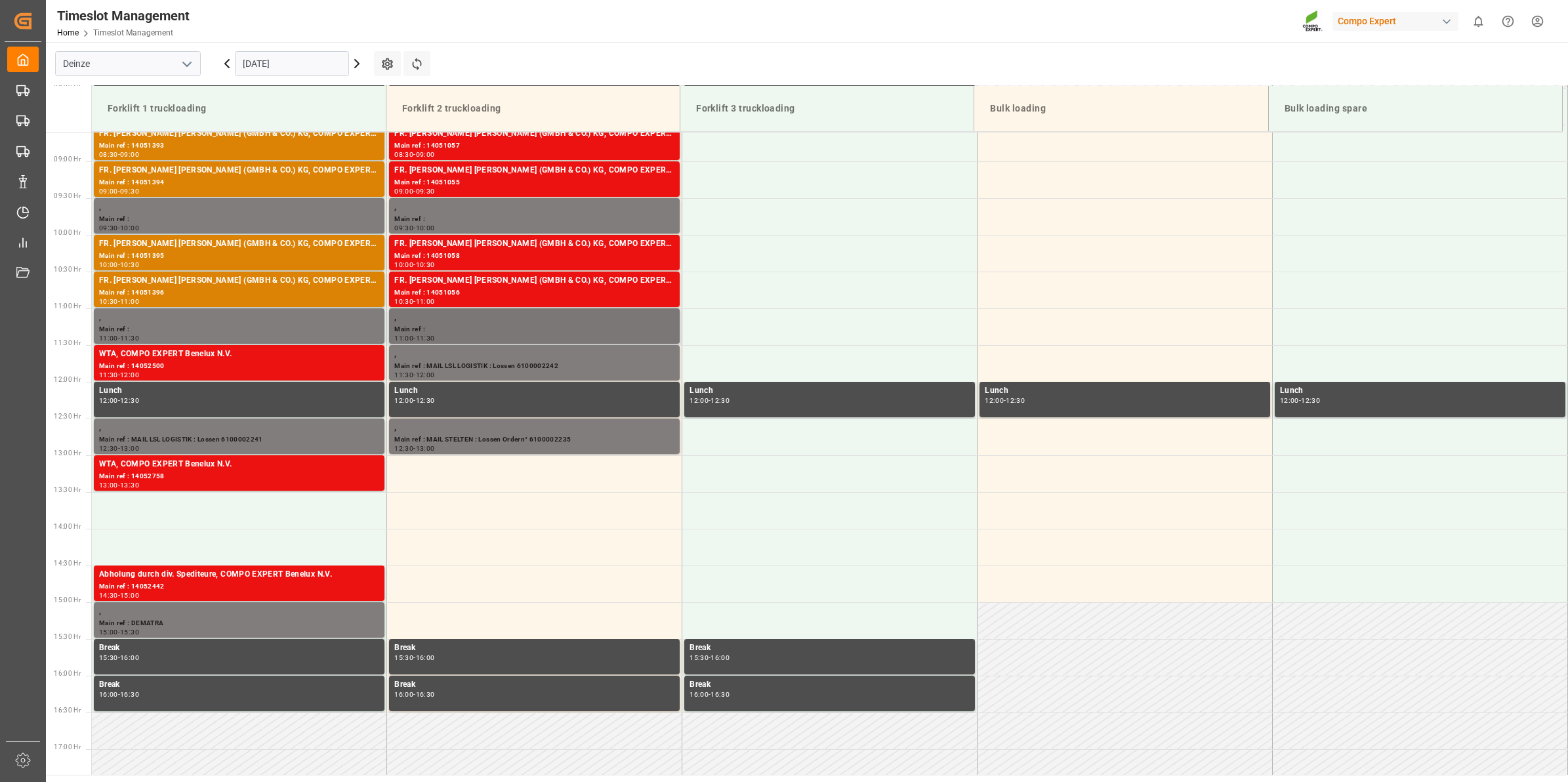
scroll to position [644, 0]
